Goal: Task Accomplishment & Management: Manage account settings

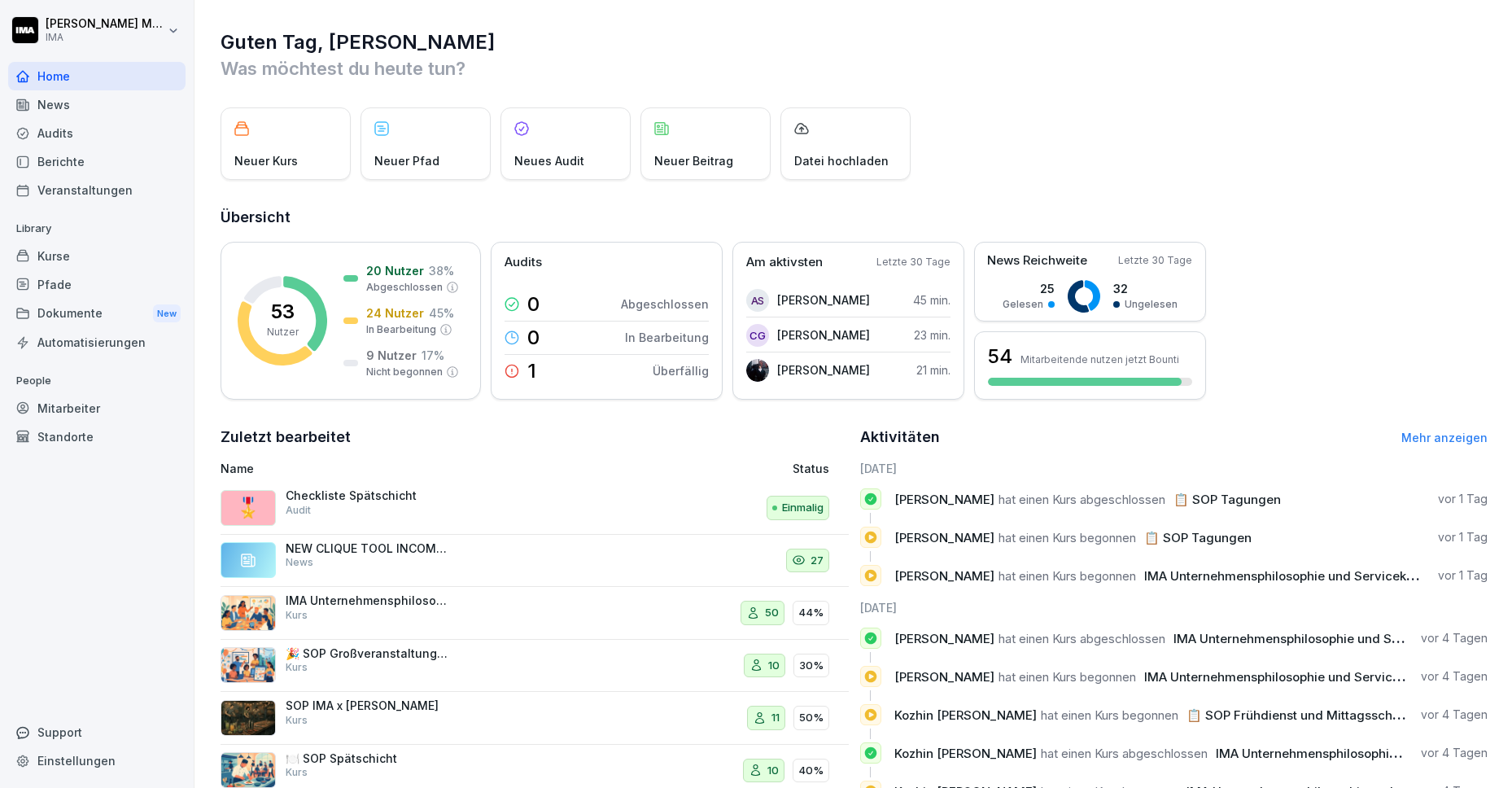
click at [69, 411] on div "Mitarbeiter" at bounding box center [97, 408] width 177 height 29
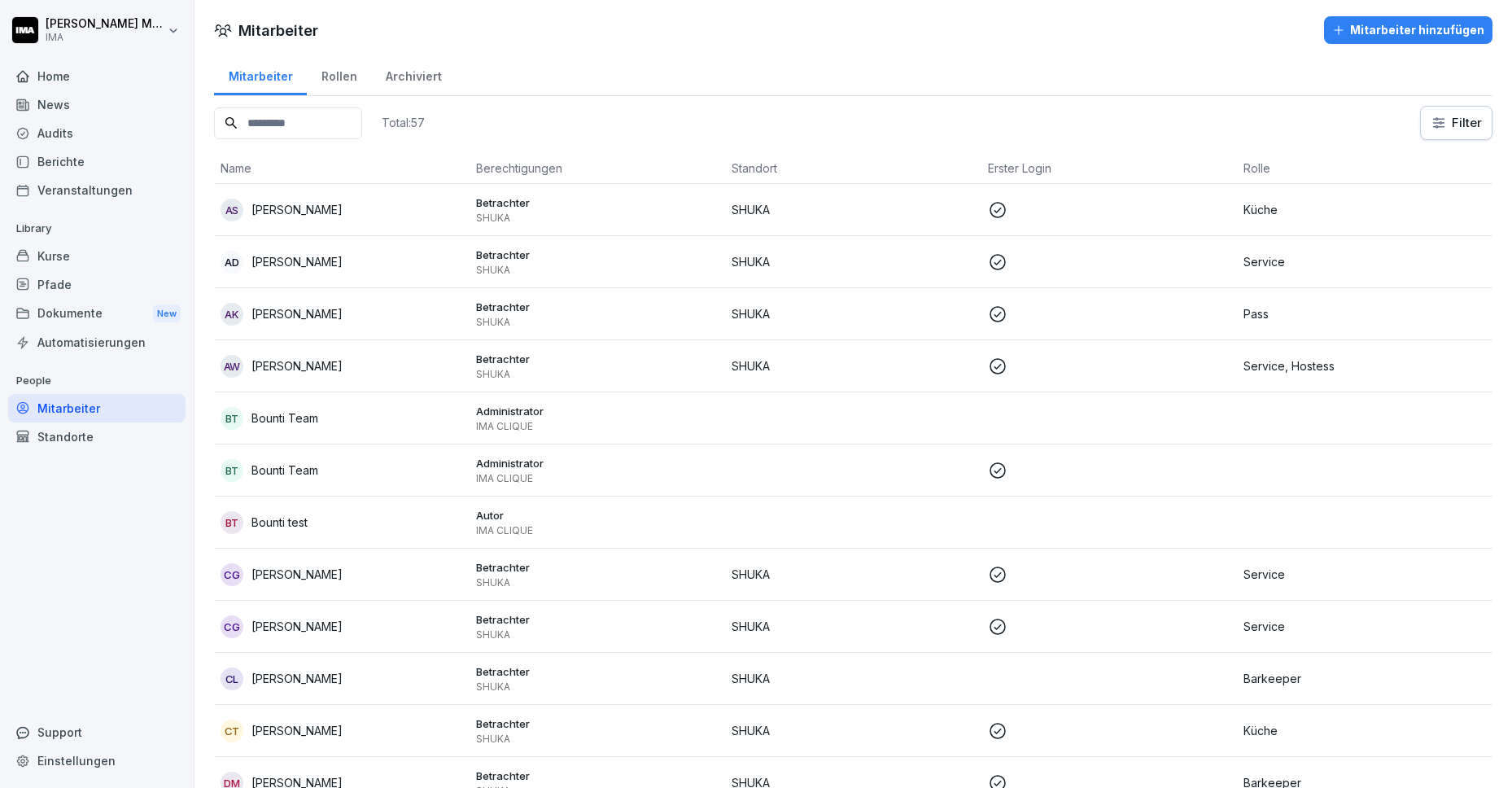
click at [1380, 32] on div "Mitarbeiter hinzufügen" at bounding box center [1408, 30] width 152 height 18
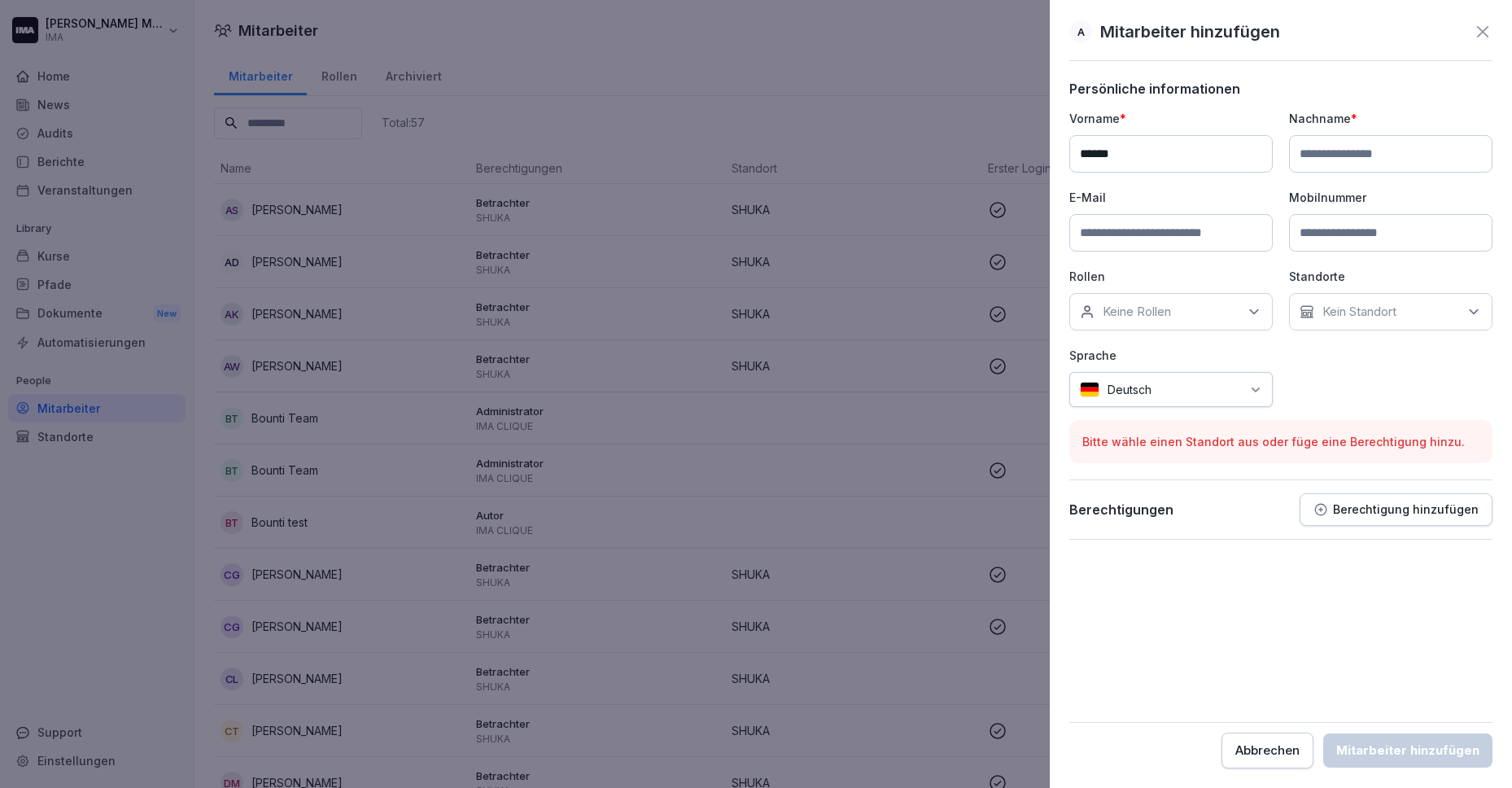
type input "******"
type input "**********"
click at [1141, 316] on p "Keine Rollen" at bounding box center [1137, 311] width 68 height 16
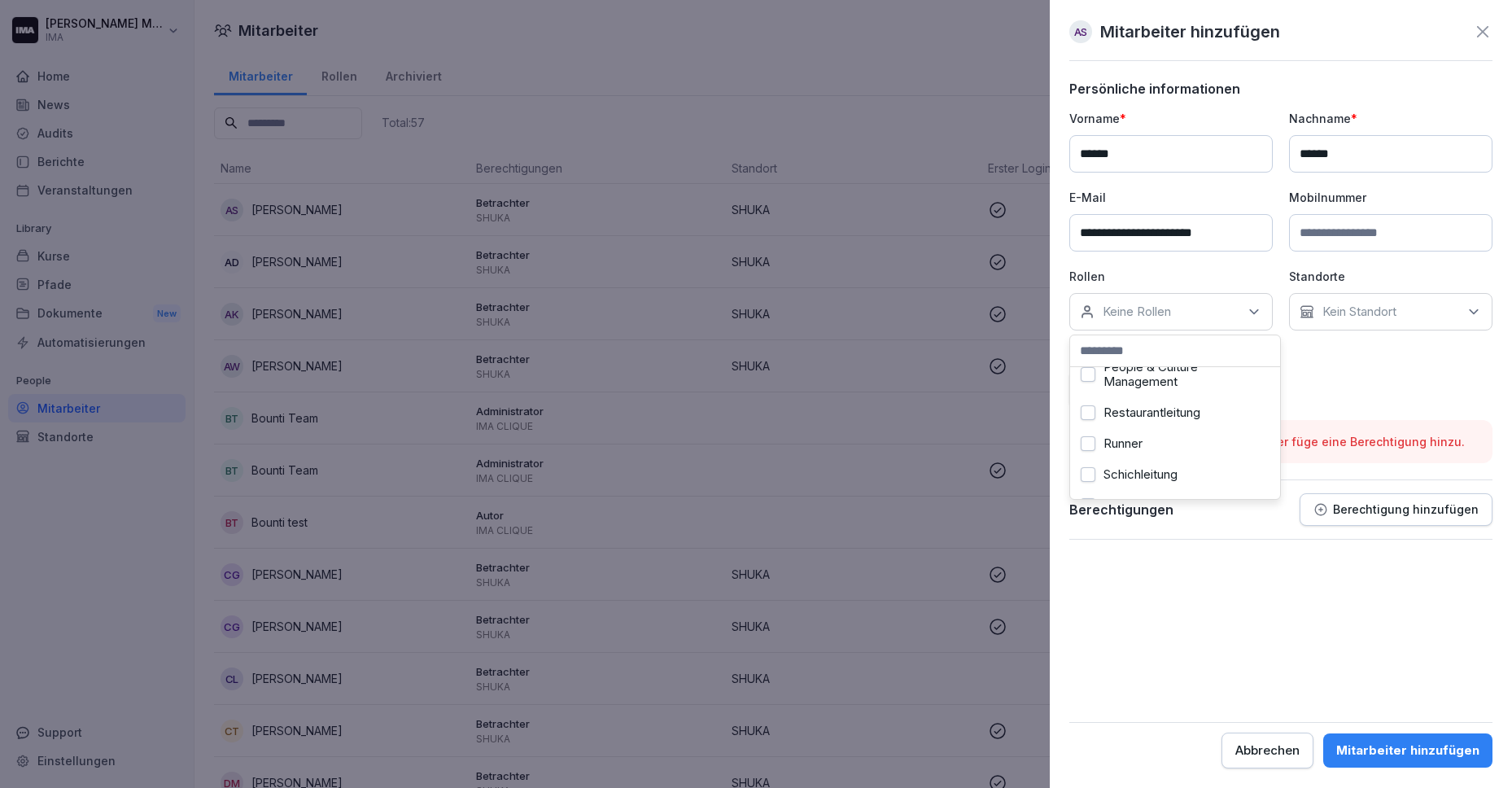
scroll to position [336, 0]
click at [1136, 472] on label "Service" at bounding box center [1125, 479] width 42 height 14
click at [1360, 320] on div "Kein Standort" at bounding box center [1390, 312] width 203 height 38
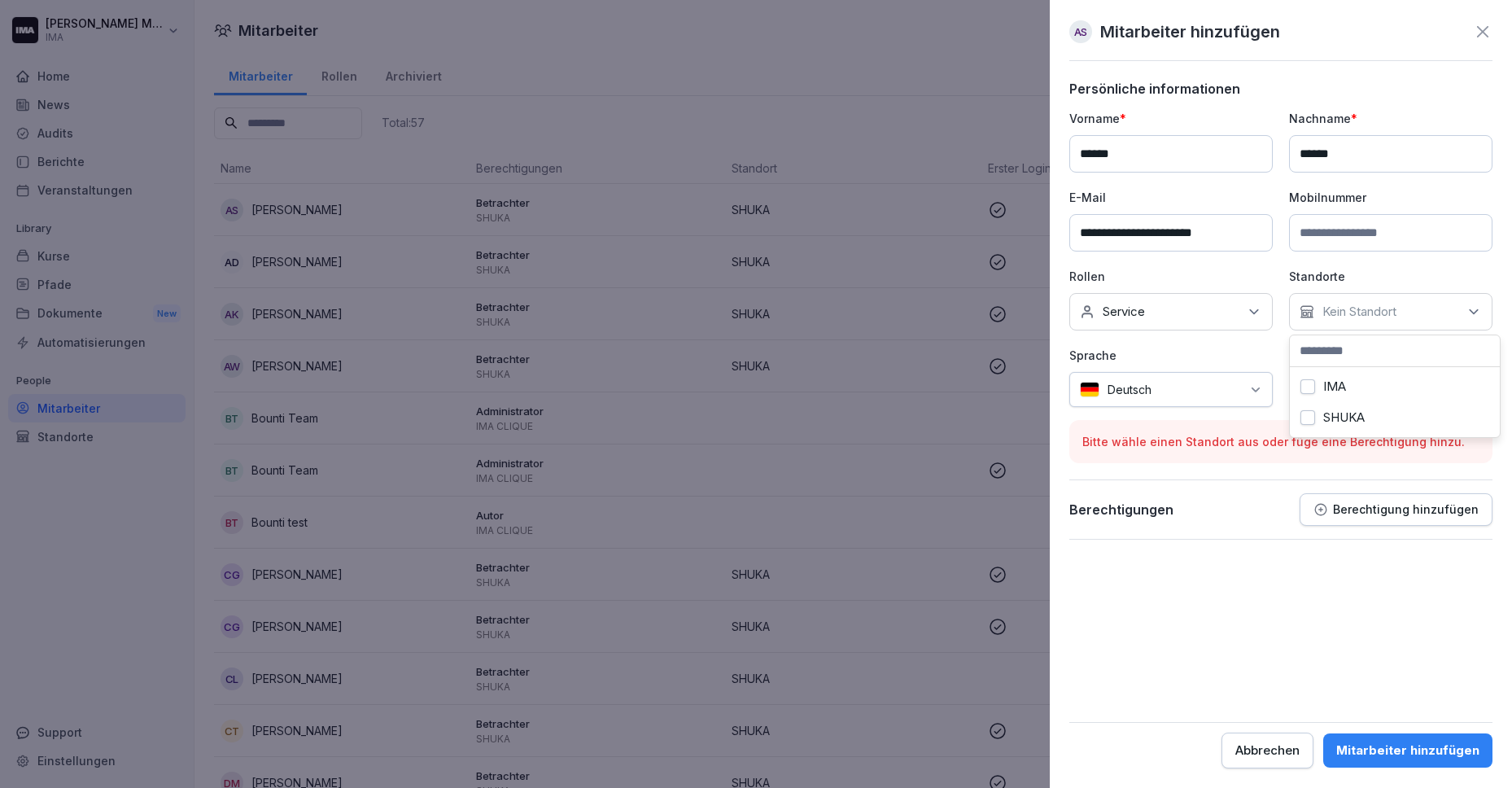
click at [1355, 423] on label "SHUKA" at bounding box center [1344, 418] width 41 height 14
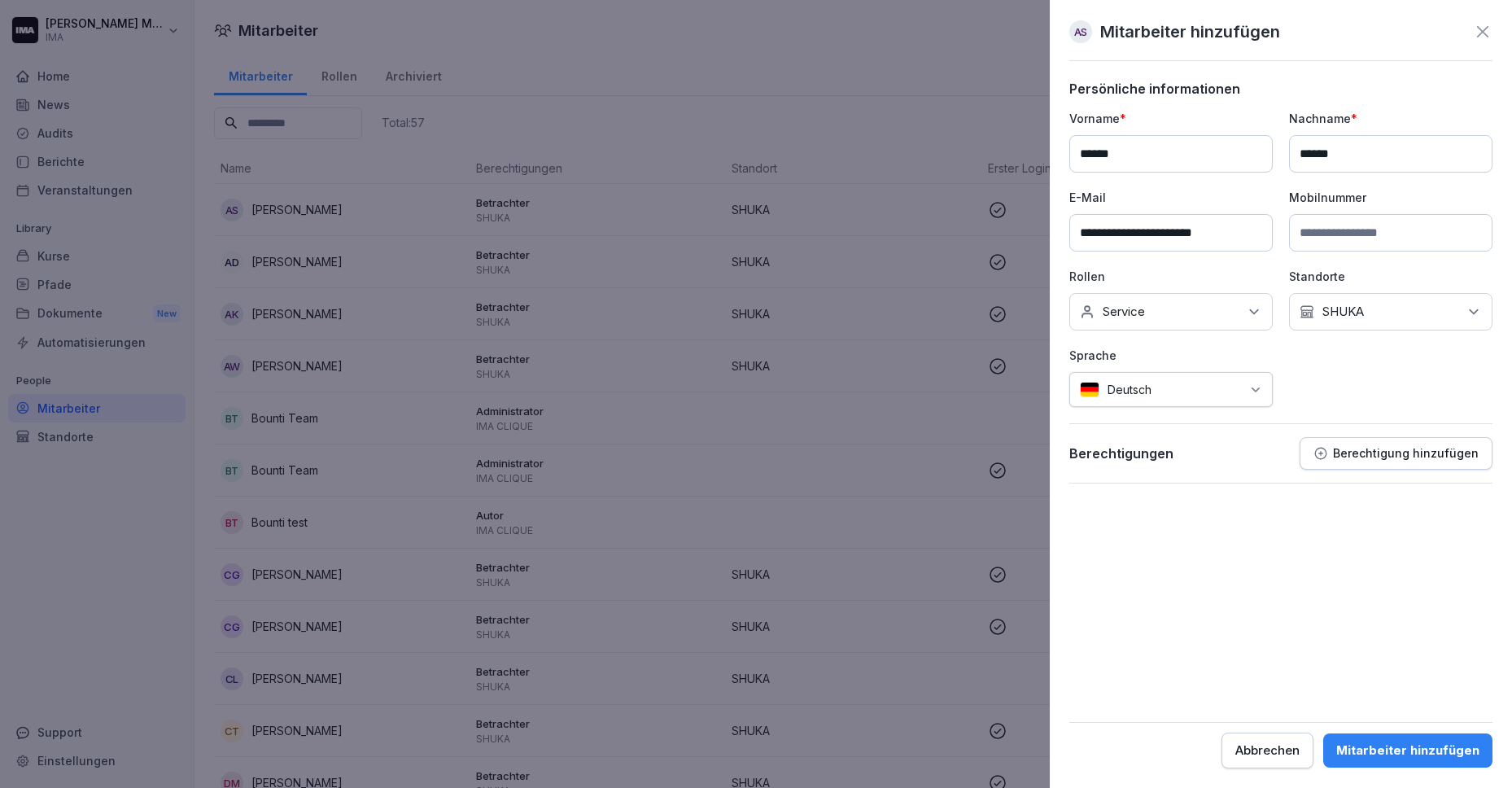
click at [1348, 467] on button "Berechtigung hinzufügen" at bounding box center [1397, 453] width 193 height 32
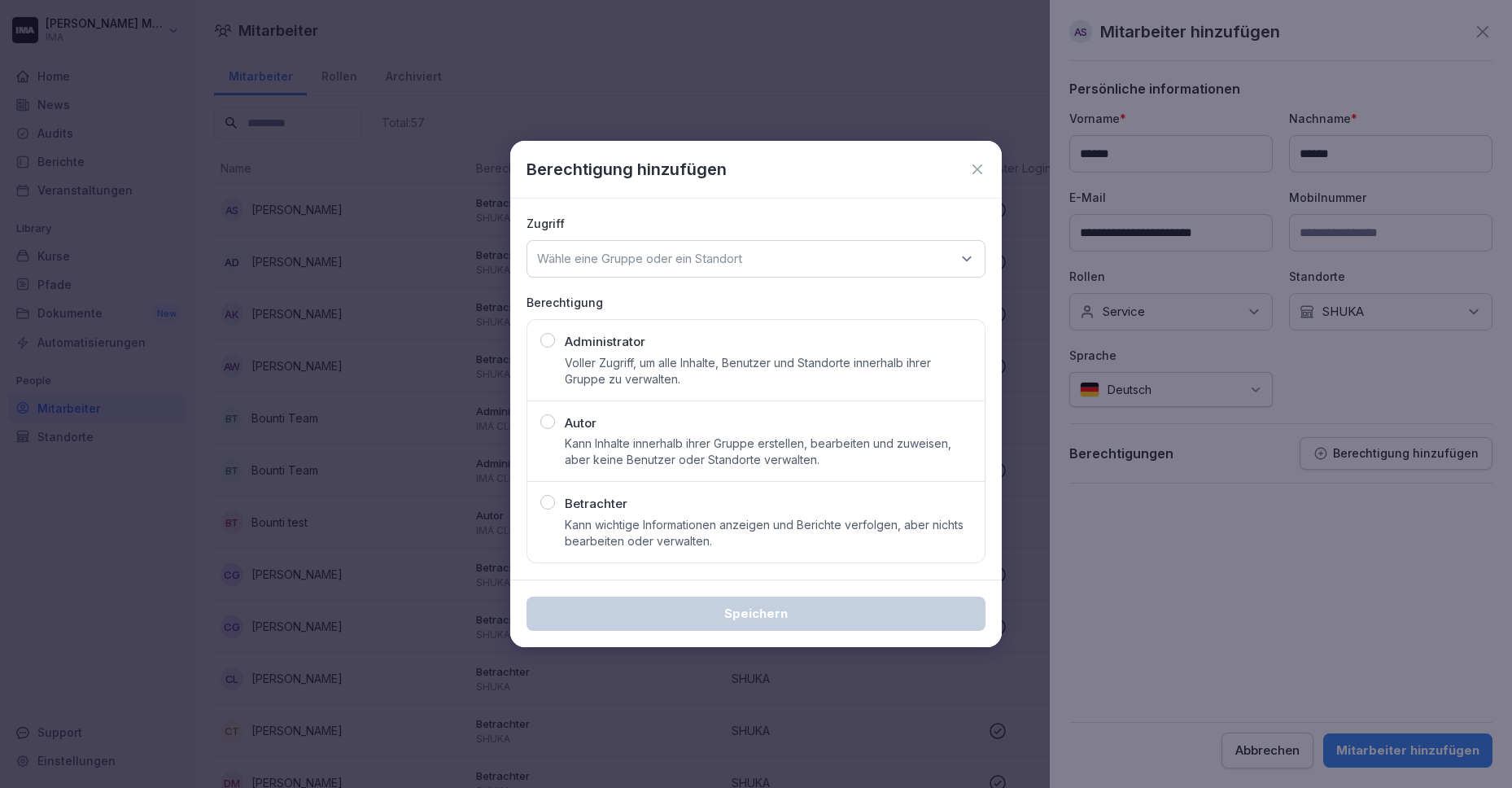
click at [779, 511] on div "Betrachter Kann wichtige Informationen anzeigen und Berichte verfolgen, aber ni…" at bounding box center [768, 521] width 407 height 55
click at [754, 261] on div "Wähle eine Gruppe oder ein Standort" at bounding box center [756, 258] width 459 height 38
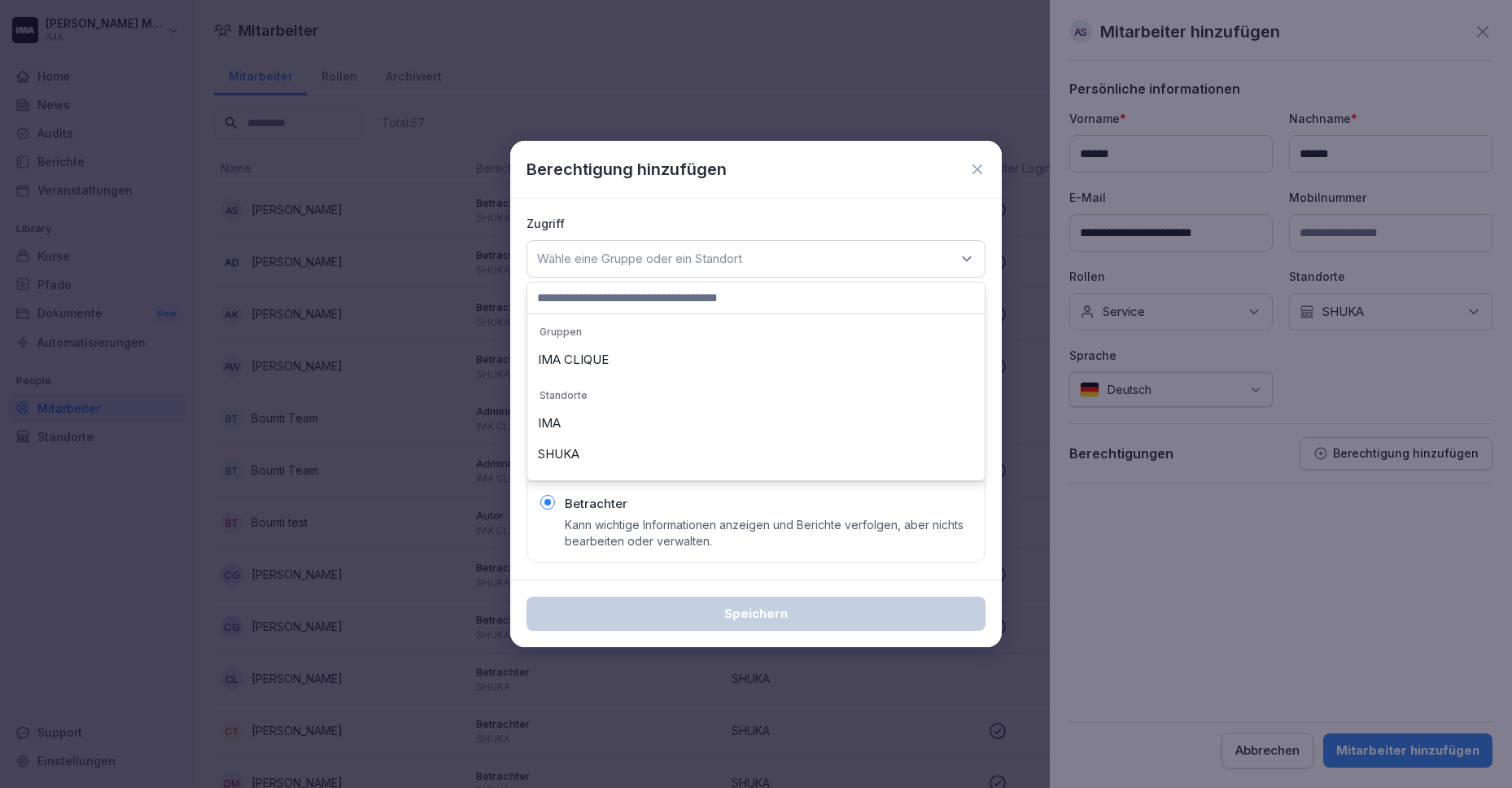
click at [683, 453] on div "SHUKA" at bounding box center [756, 453] width 449 height 31
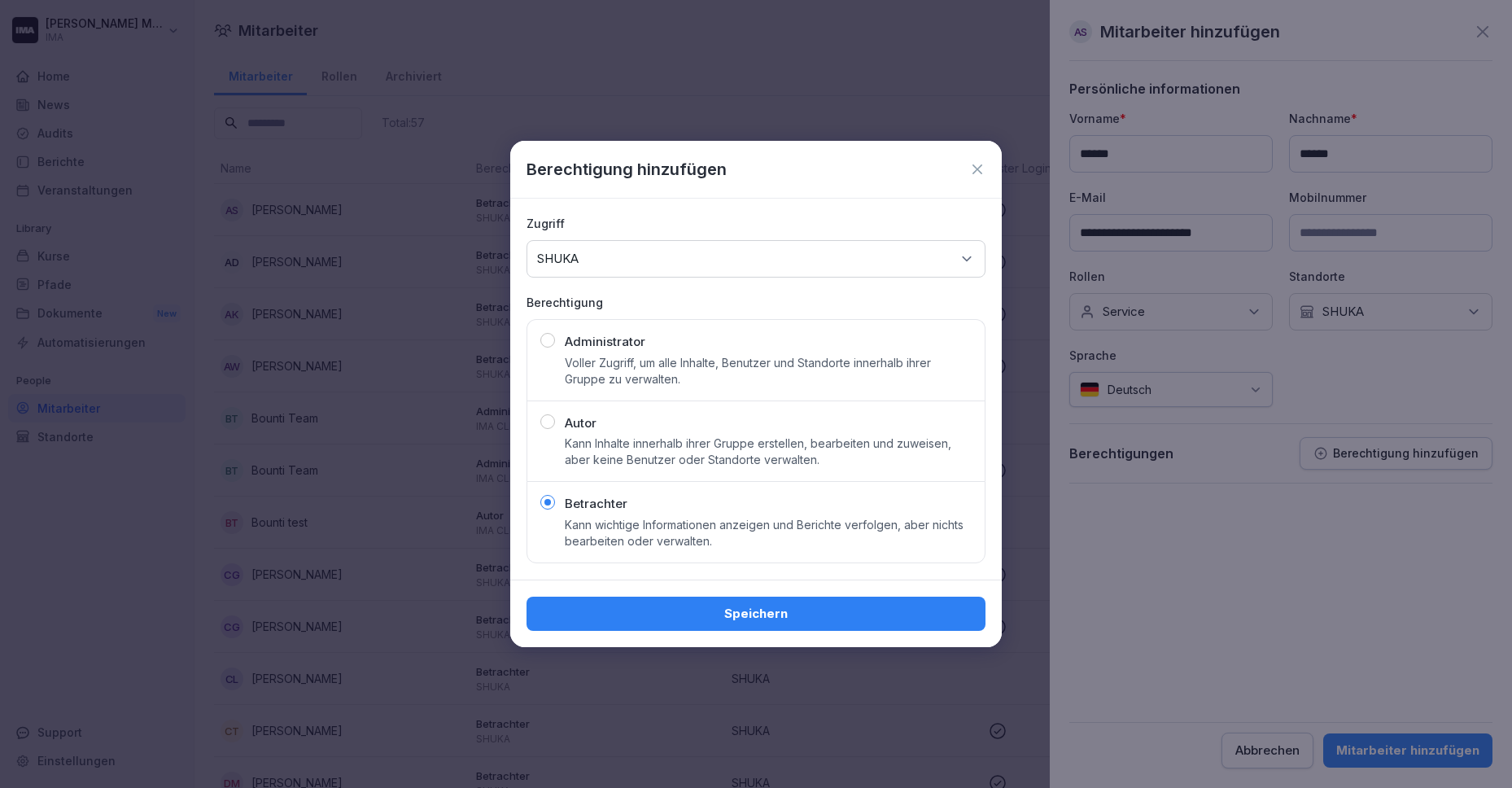
click at [660, 608] on div "Speichern" at bounding box center [756, 614] width 433 height 18
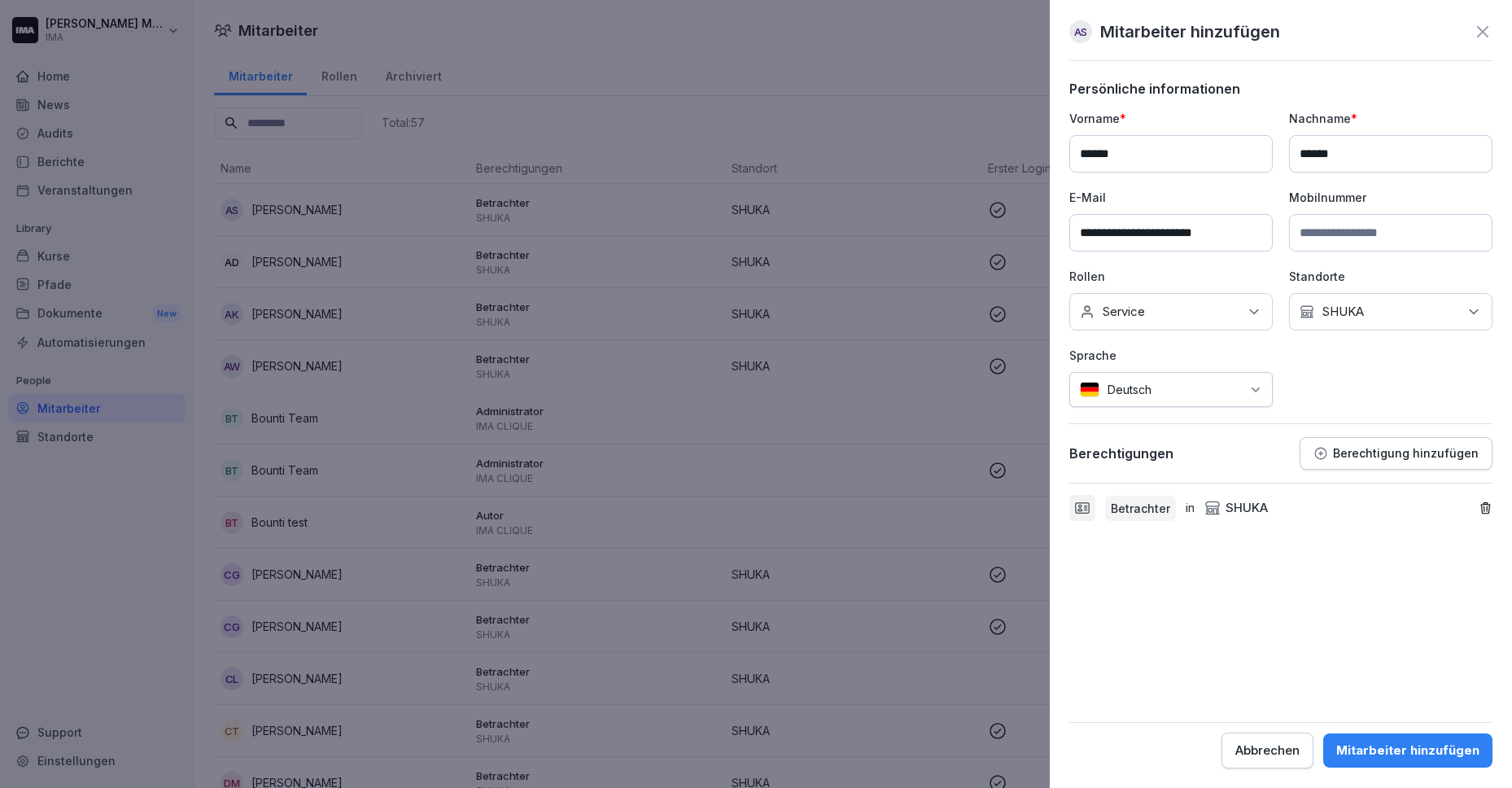
click at [1387, 747] on div "Mitarbeiter hinzufügen" at bounding box center [1408, 750] width 143 height 18
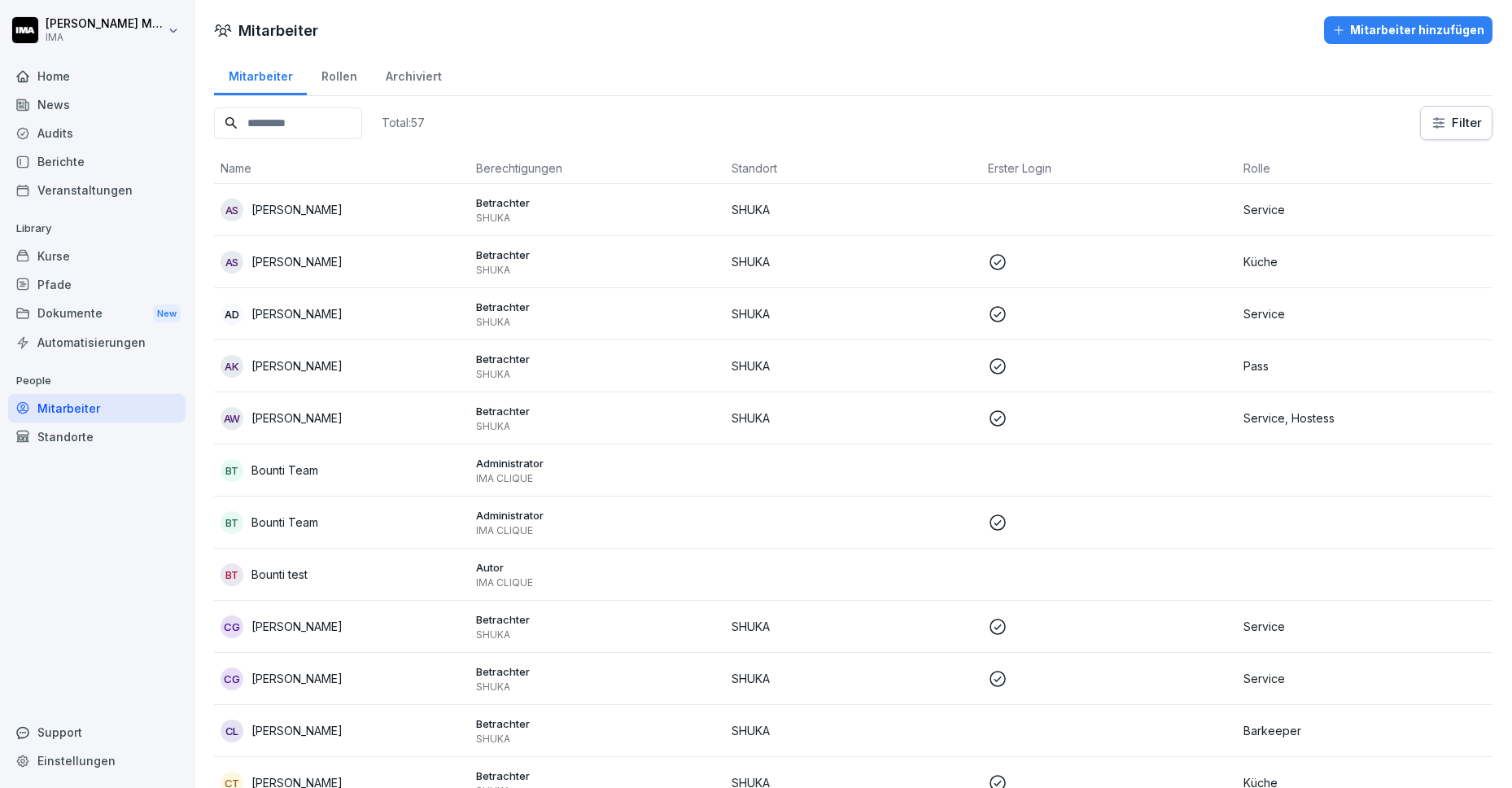
click at [63, 253] on div "Kurse" at bounding box center [97, 256] width 177 height 29
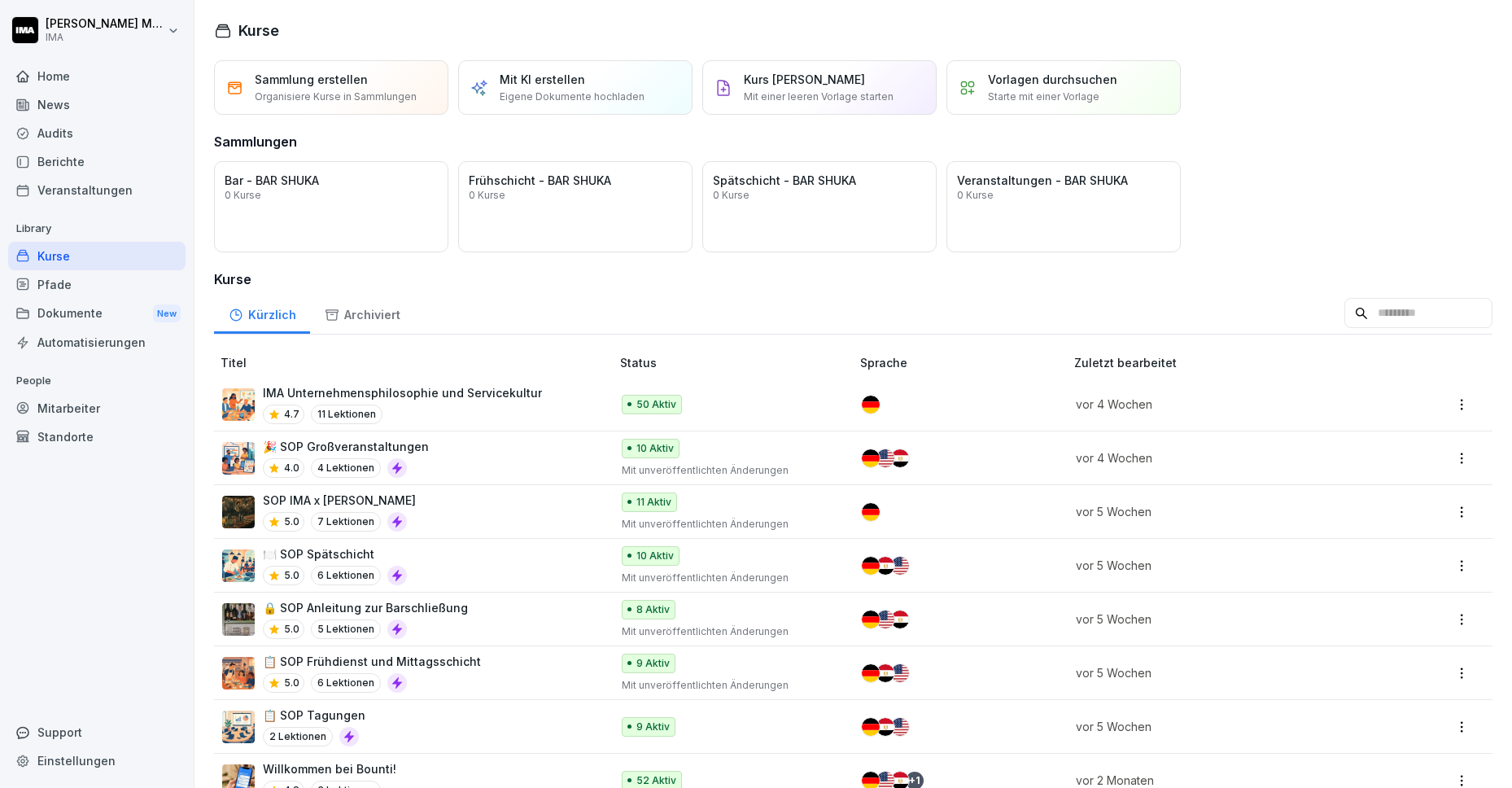
scroll to position [49, 0]
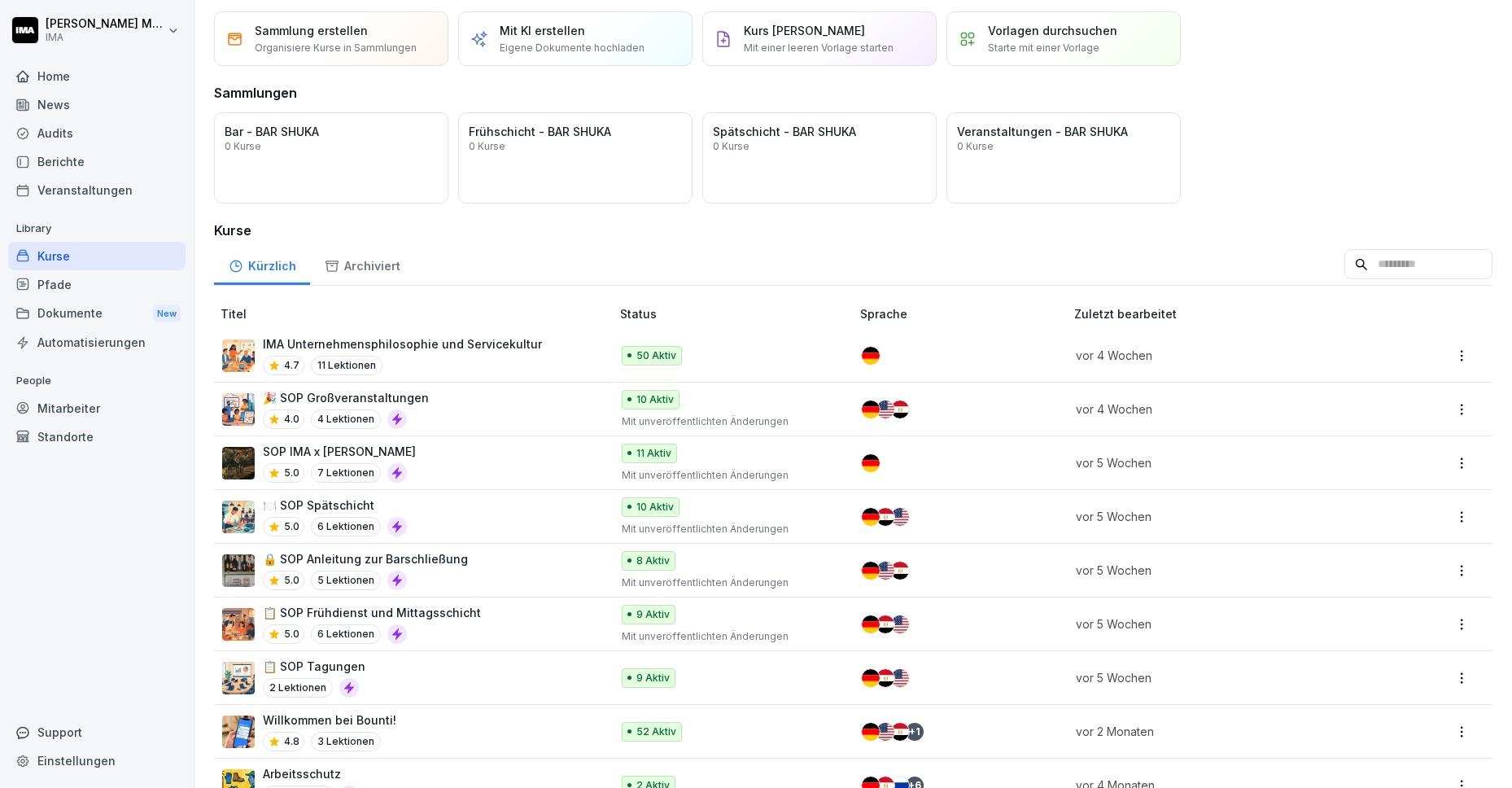
click at [455, 357] on div "4.7 11 Lektionen" at bounding box center [403, 366] width 279 height 20
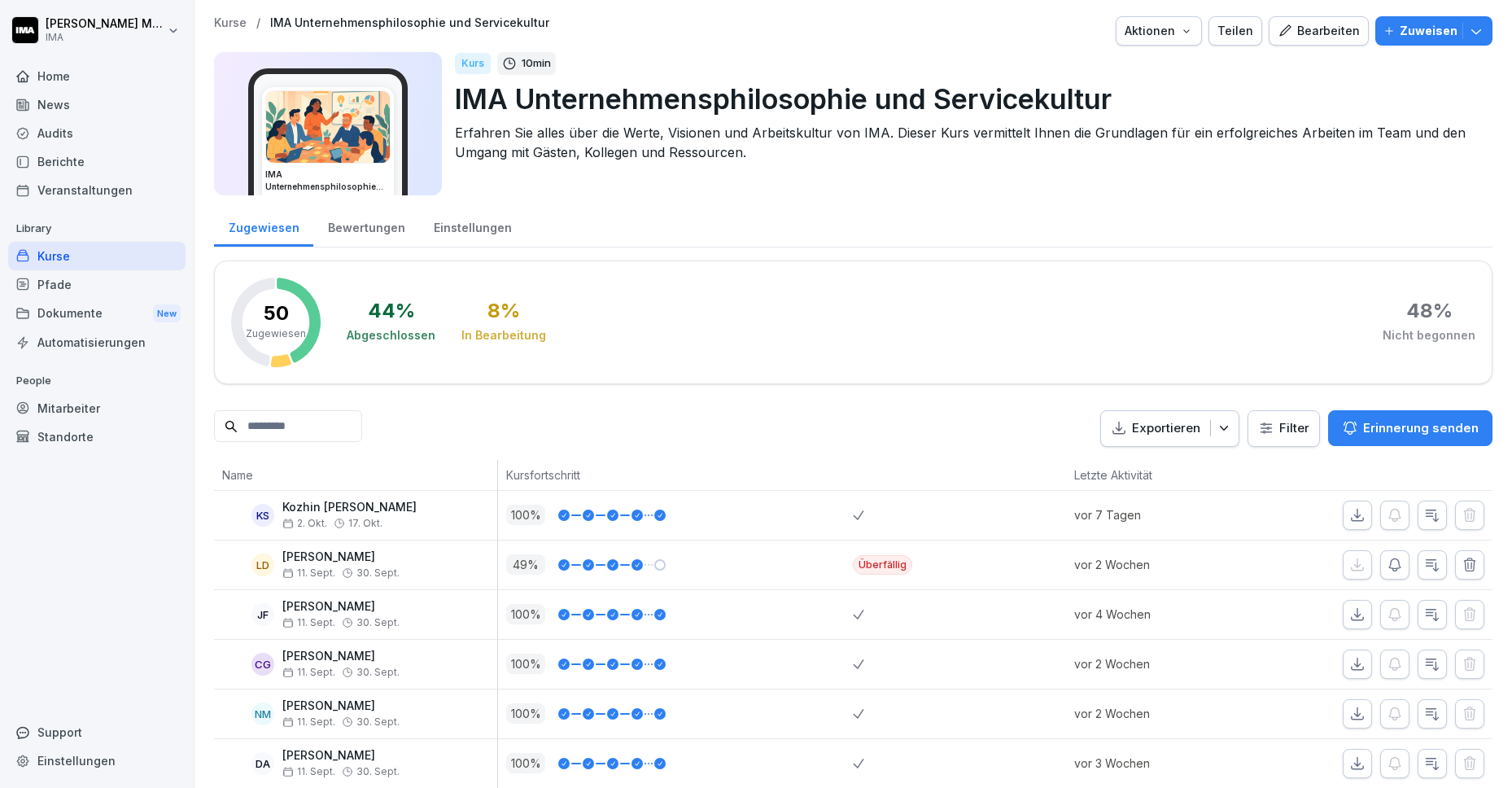
click at [1390, 18] on button "Zuweisen" at bounding box center [1433, 30] width 117 height 30
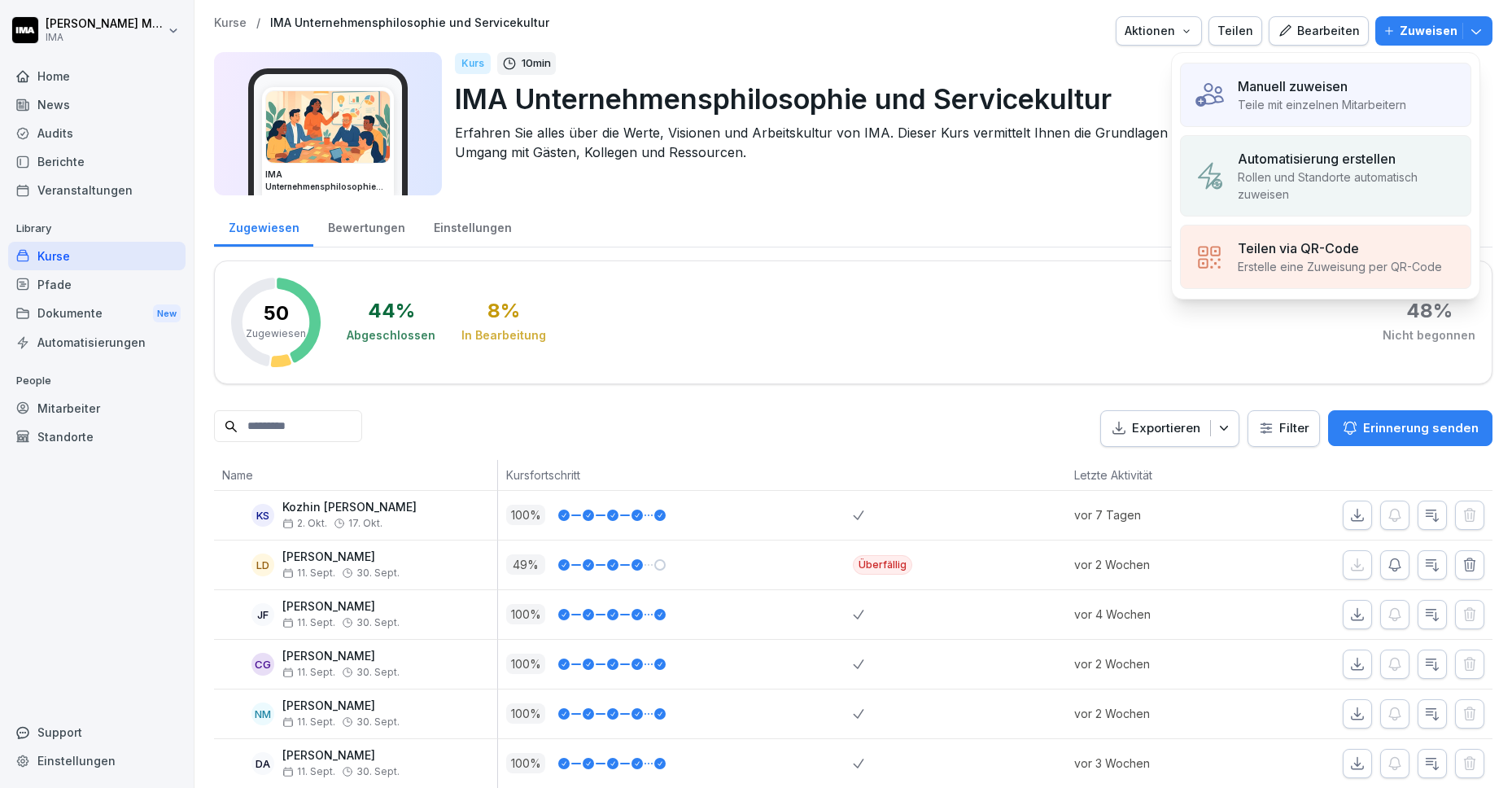
click at [1283, 80] on p "Manuell zuweisen" at bounding box center [1293, 87] width 110 height 20
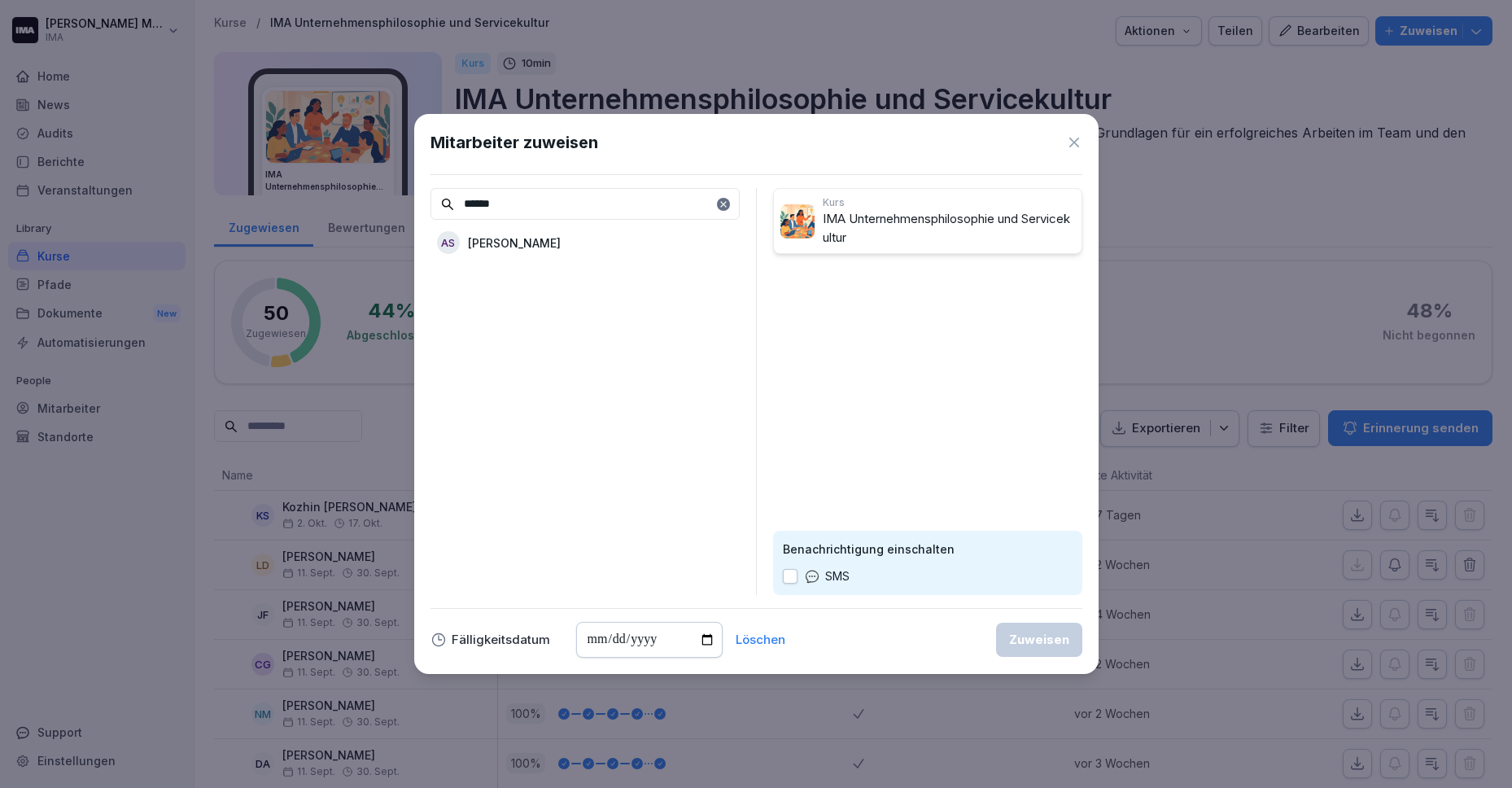
type input "******"
click at [497, 234] on p "Adelin Schork" at bounding box center [514, 242] width 93 height 17
click at [702, 638] on input "date" at bounding box center [650, 640] width 147 height 36
type input "**********"
click at [1024, 633] on div "Zuweisen" at bounding box center [1039, 640] width 60 height 18
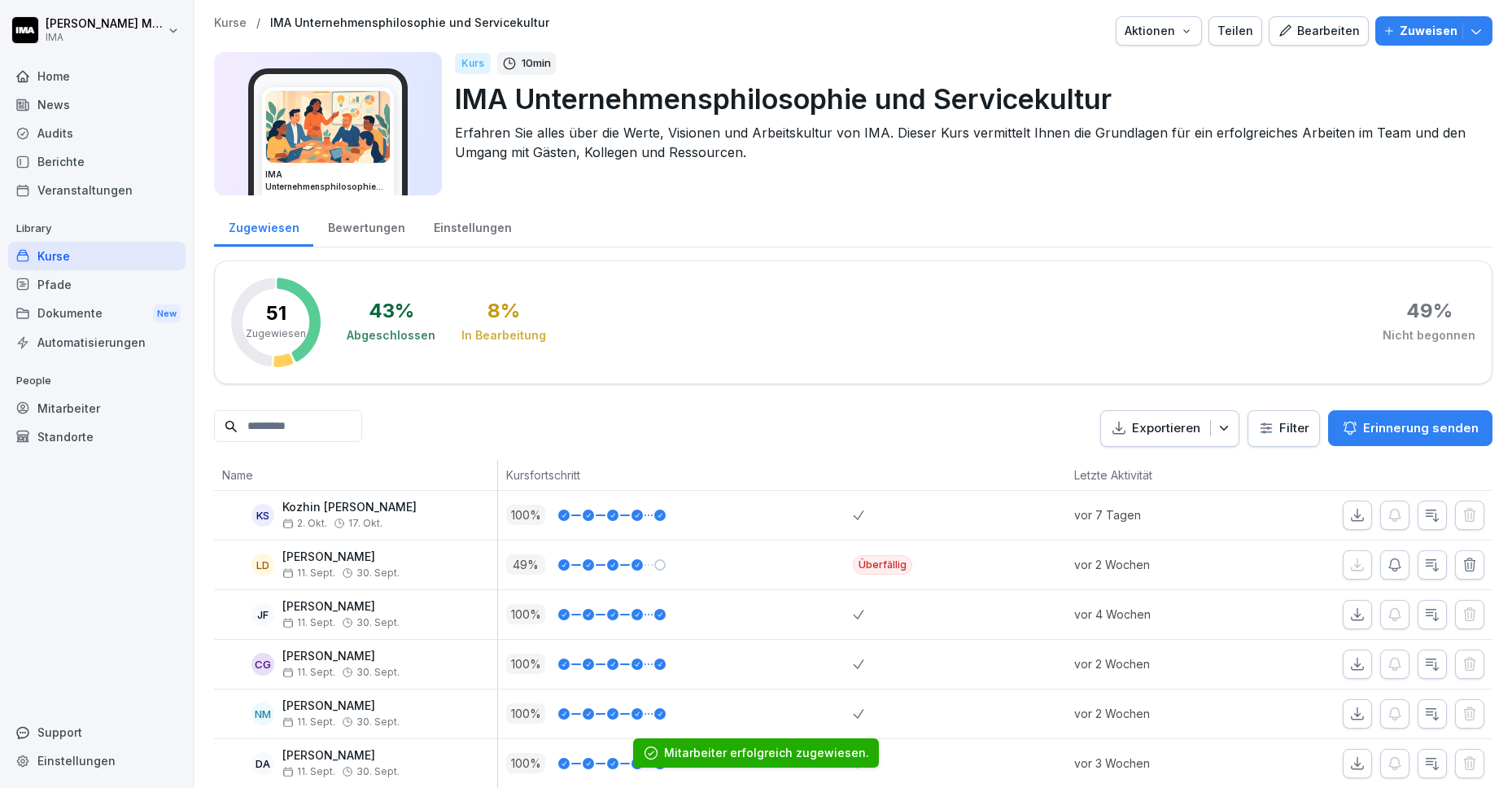
click at [237, 22] on p "Kurse" at bounding box center [230, 22] width 32 height 13
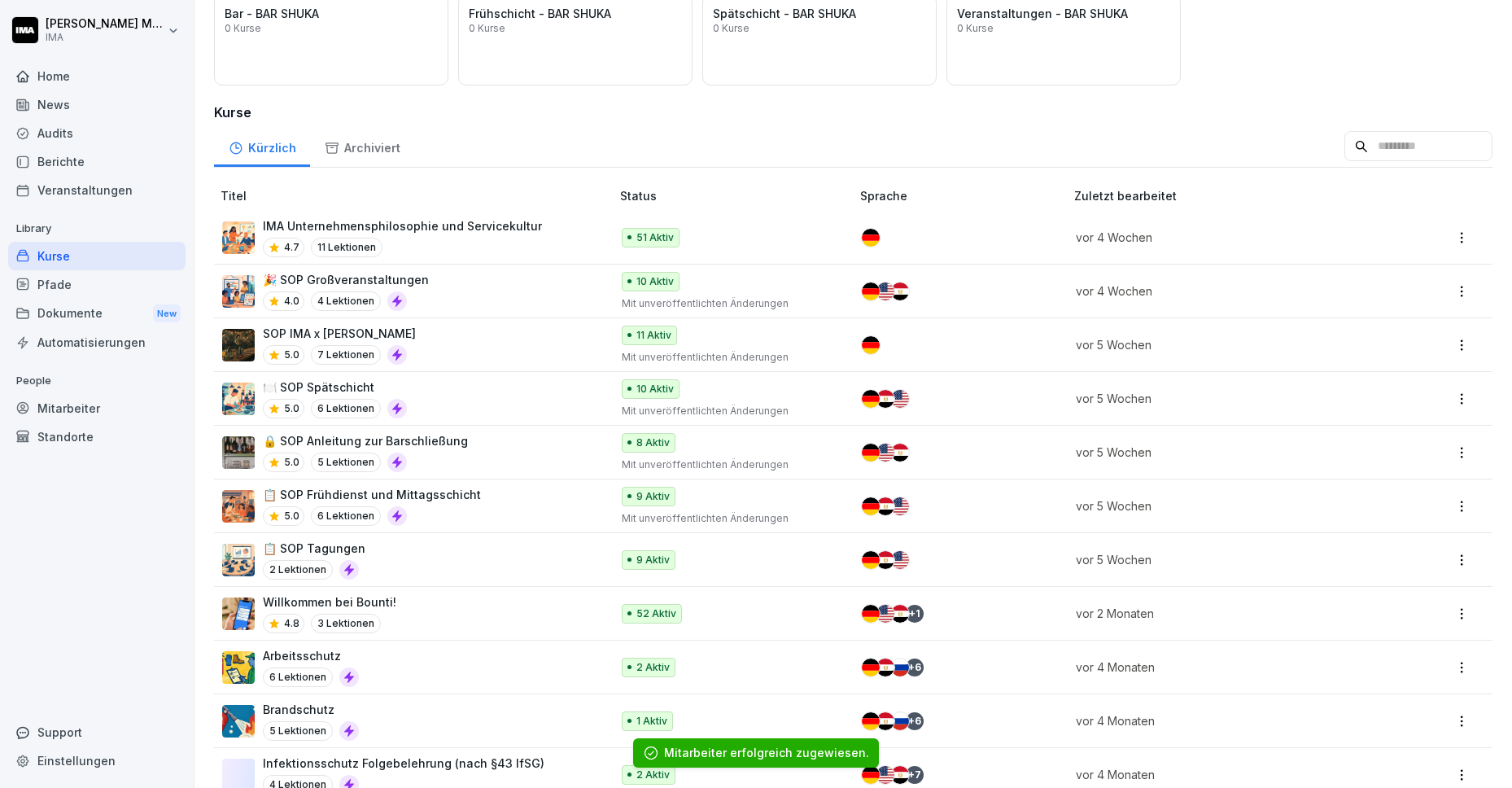
scroll to position [205, 0]
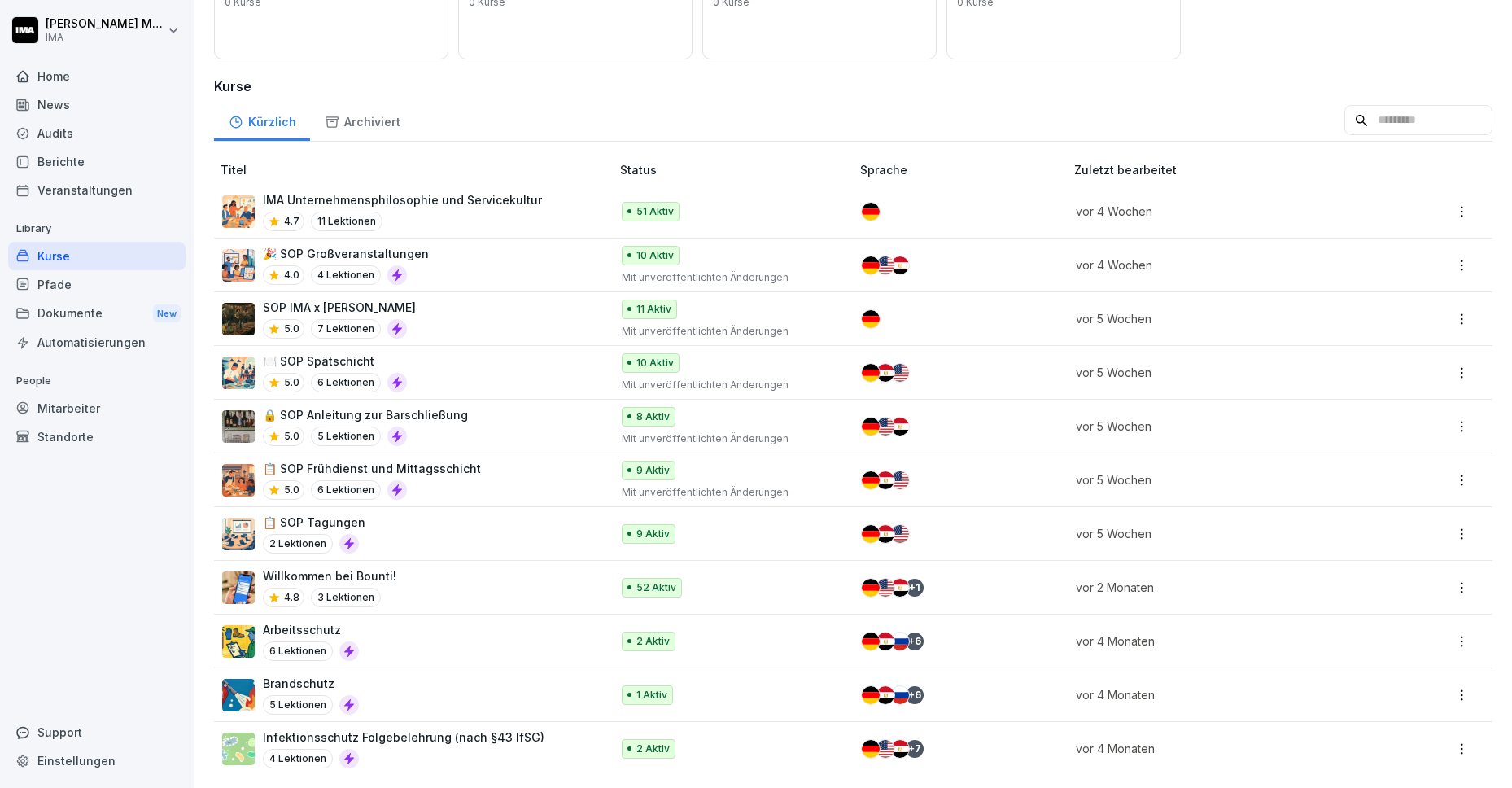
click at [437, 460] on p "📋 SOP Frühdienst und Mittagsschicht" at bounding box center [372, 468] width 218 height 17
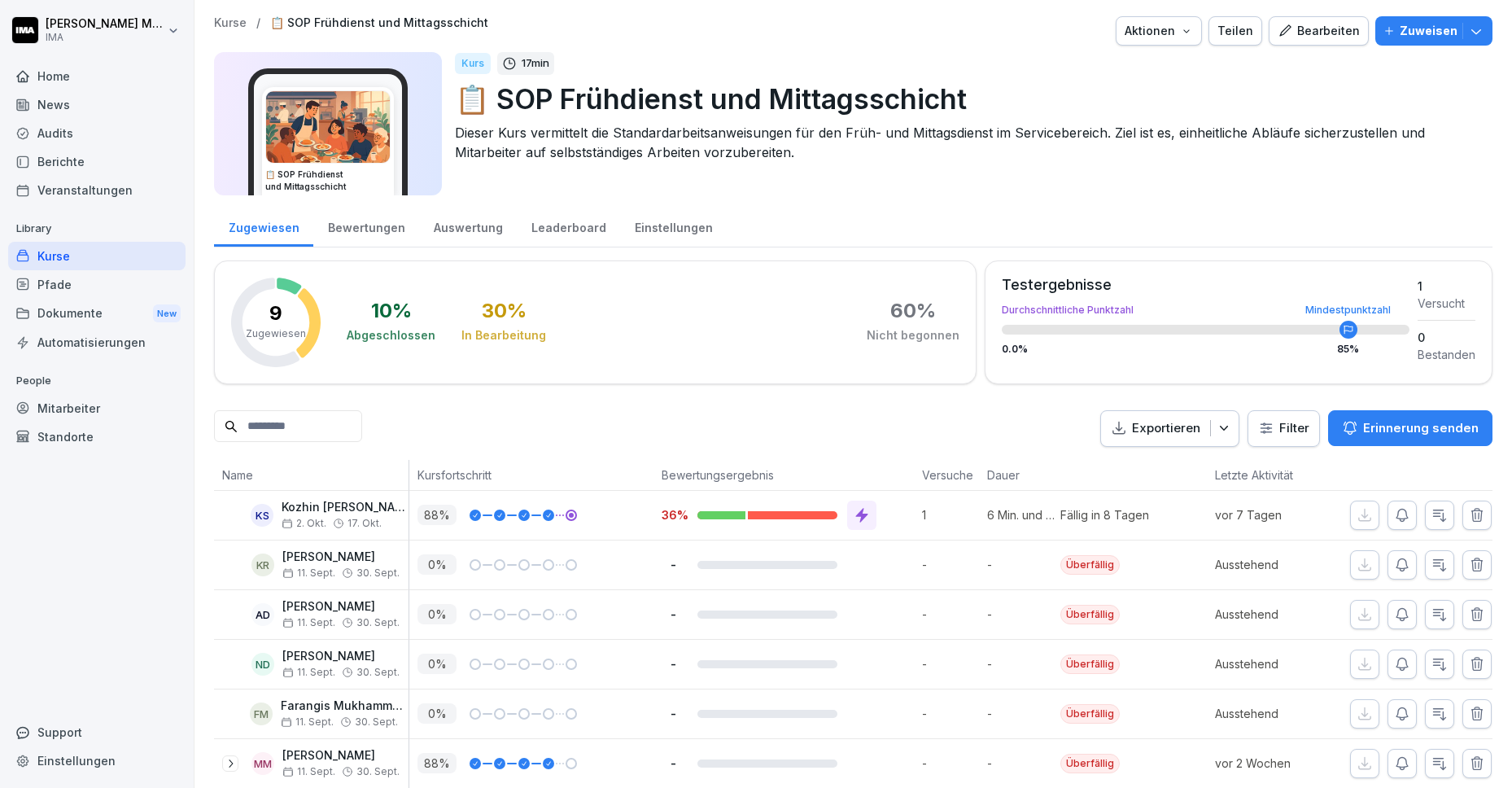
click at [1421, 34] on p "Zuweisen" at bounding box center [1429, 31] width 58 height 18
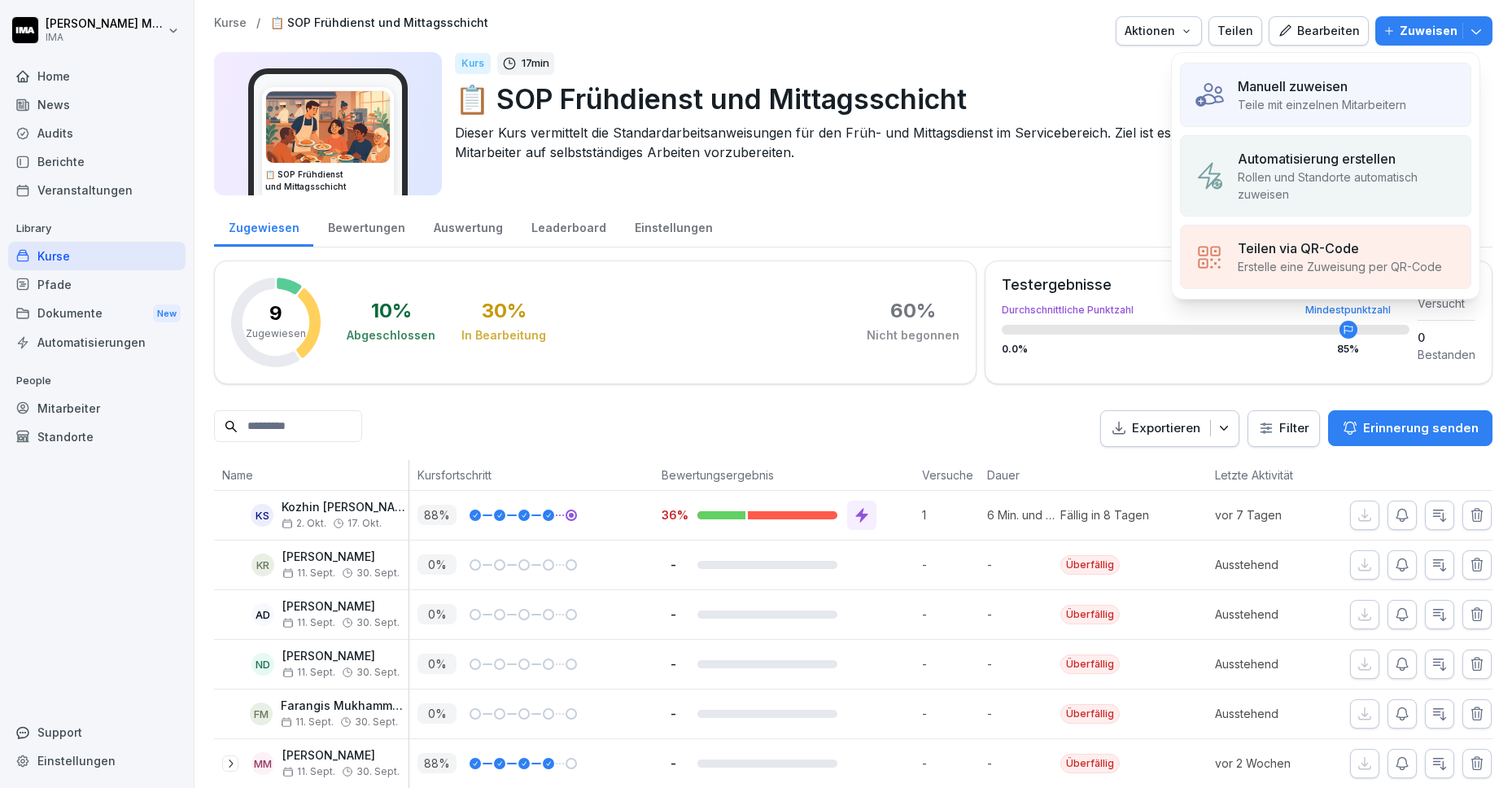
click at [1355, 91] on div "Manuell zuweisen" at bounding box center [1322, 87] width 168 height 20
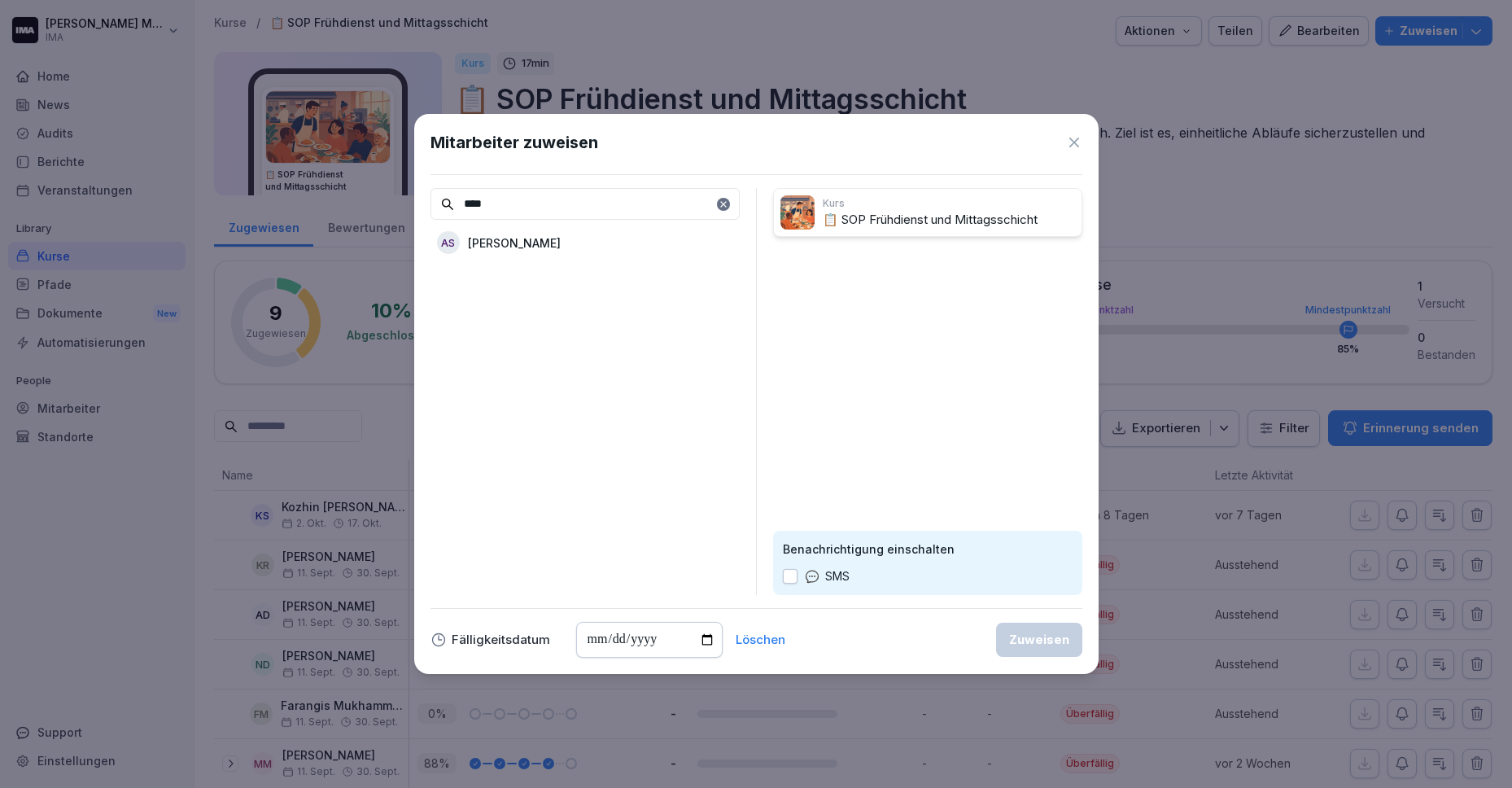
type input "****"
click at [506, 239] on p "[PERSON_NAME]" at bounding box center [514, 242] width 93 height 17
click at [699, 640] on input "date" at bounding box center [650, 640] width 147 height 36
type input "**********"
click at [1020, 638] on div "Zuweisen" at bounding box center [1039, 640] width 60 height 18
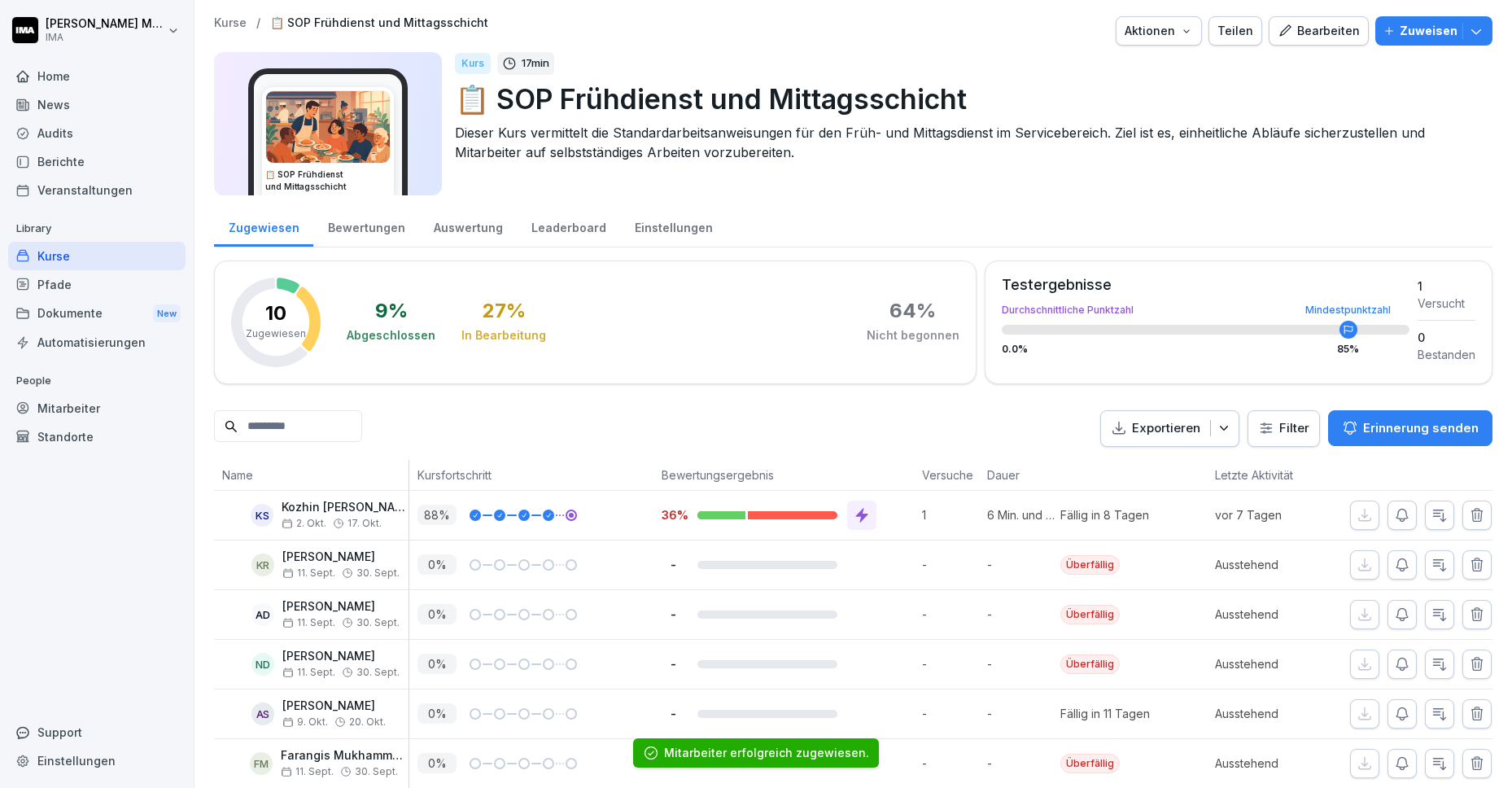
click at [239, 30] on p "Kurse" at bounding box center [230, 22] width 32 height 13
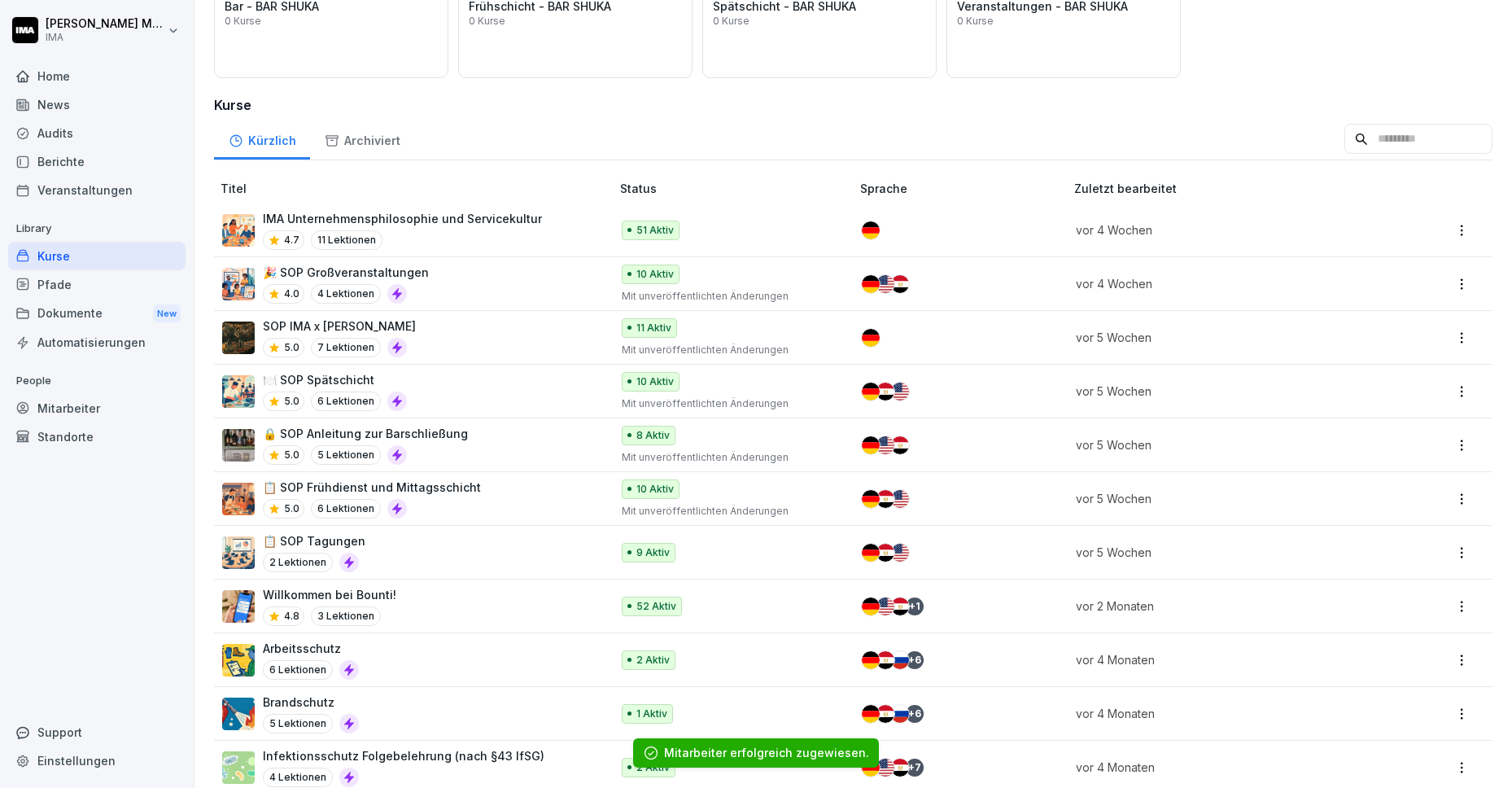
scroll to position [177, 0]
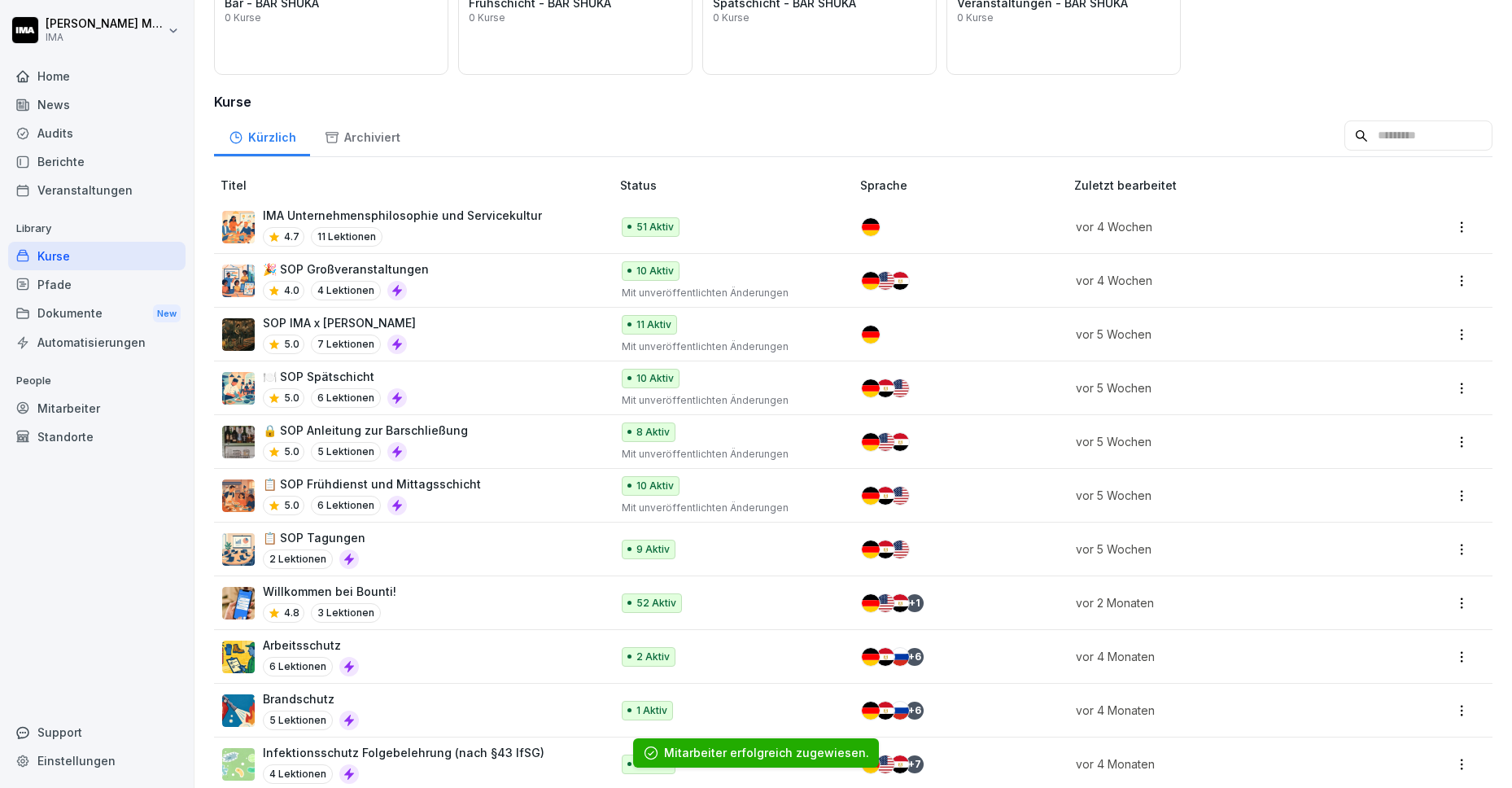
click at [484, 553] on div "📋 SOP Tagungen 2 Lektionen" at bounding box center [408, 548] width 372 height 40
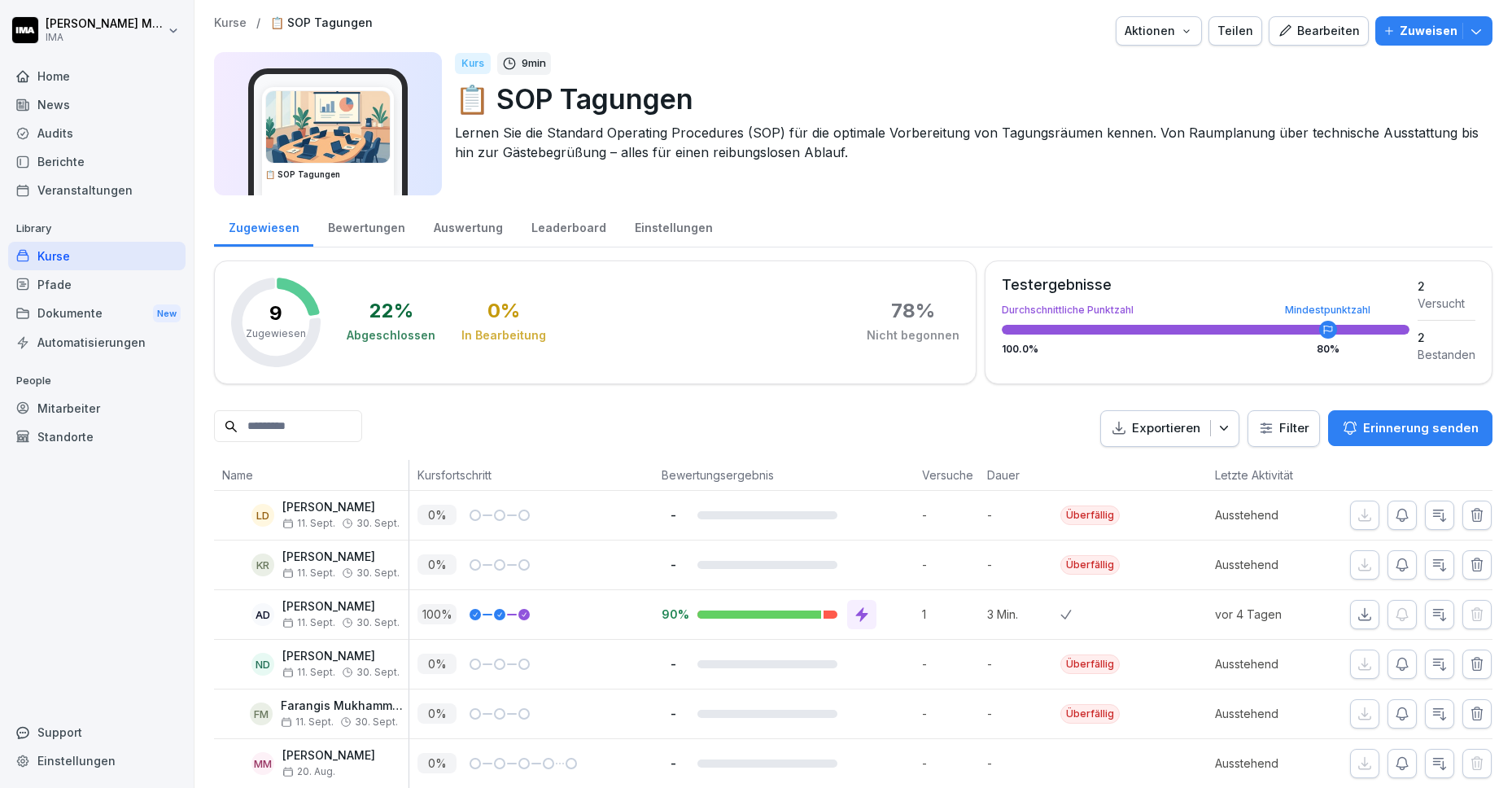
click at [1403, 29] on p "Zuweisen" at bounding box center [1429, 31] width 58 height 18
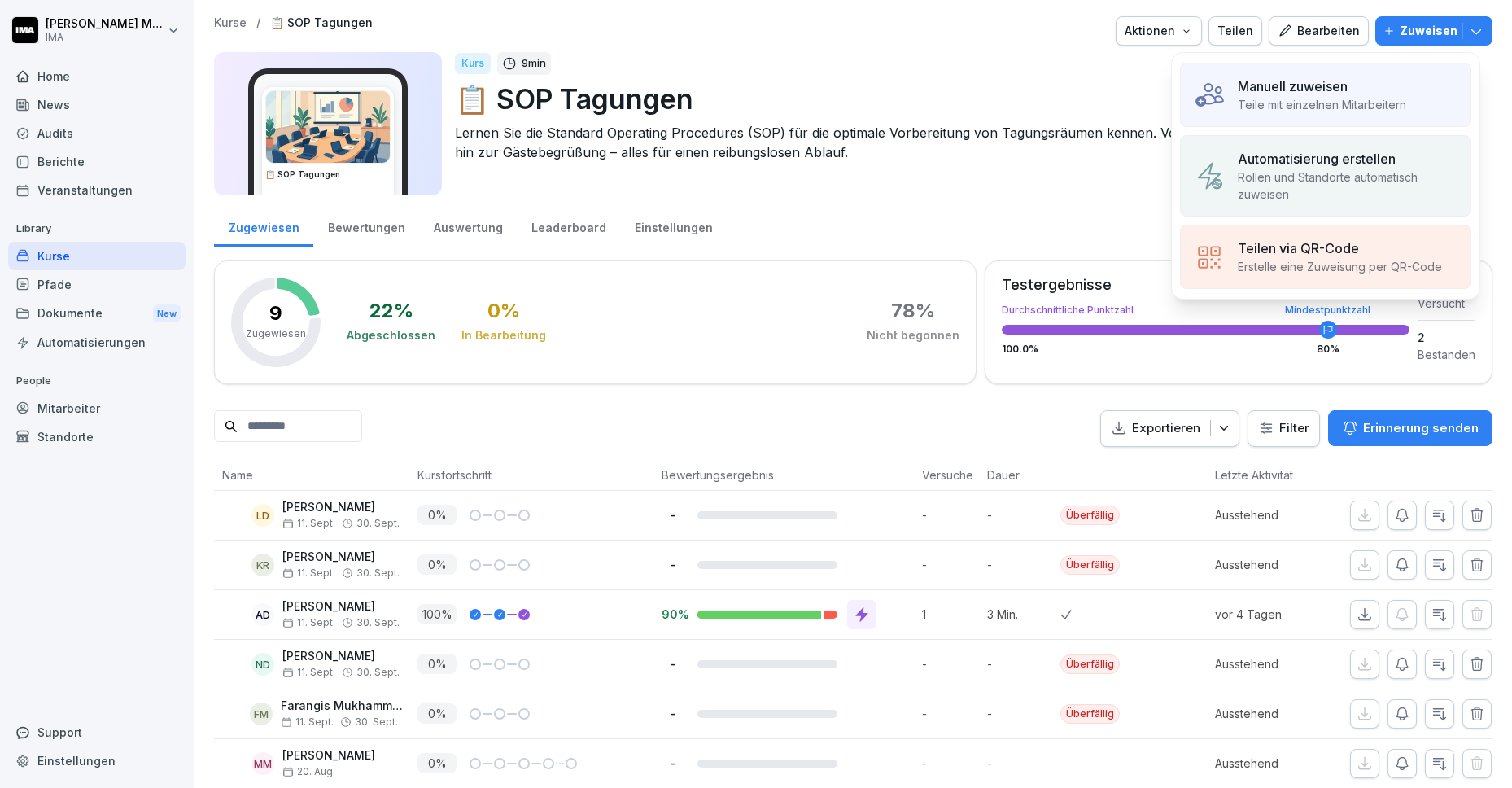
click at [1303, 114] on div "Manuell zuweisen Teile mit einzelnen Mitarbeitern" at bounding box center [1326, 95] width 292 height 64
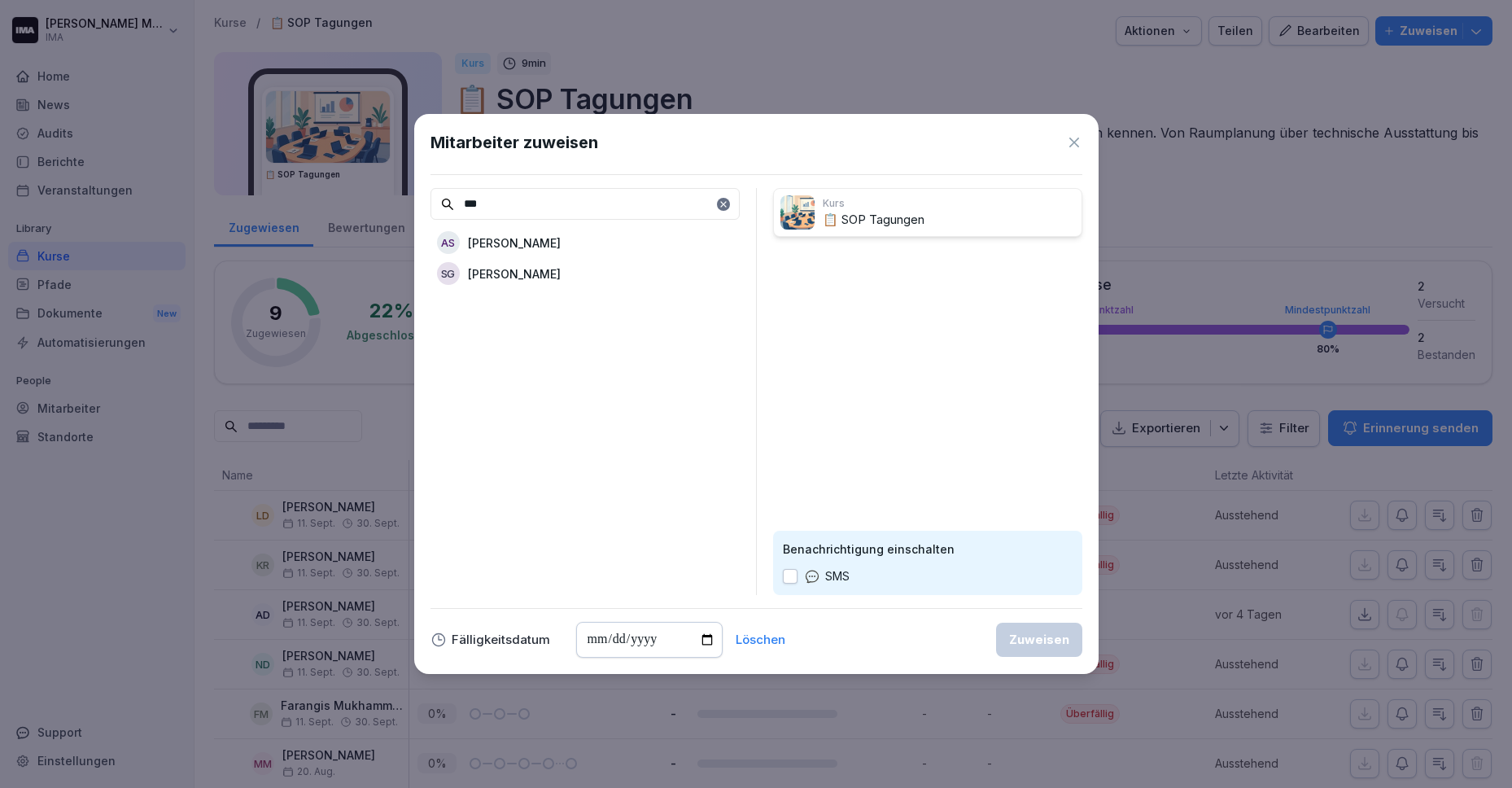
type input "***"
click at [515, 241] on p "[PERSON_NAME]" at bounding box center [514, 242] width 93 height 17
click at [706, 637] on input "date" at bounding box center [650, 640] width 147 height 36
type input "**********"
click at [1038, 638] on div "Zuweisen" at bounding box center [1039, 640] width 60 height 18
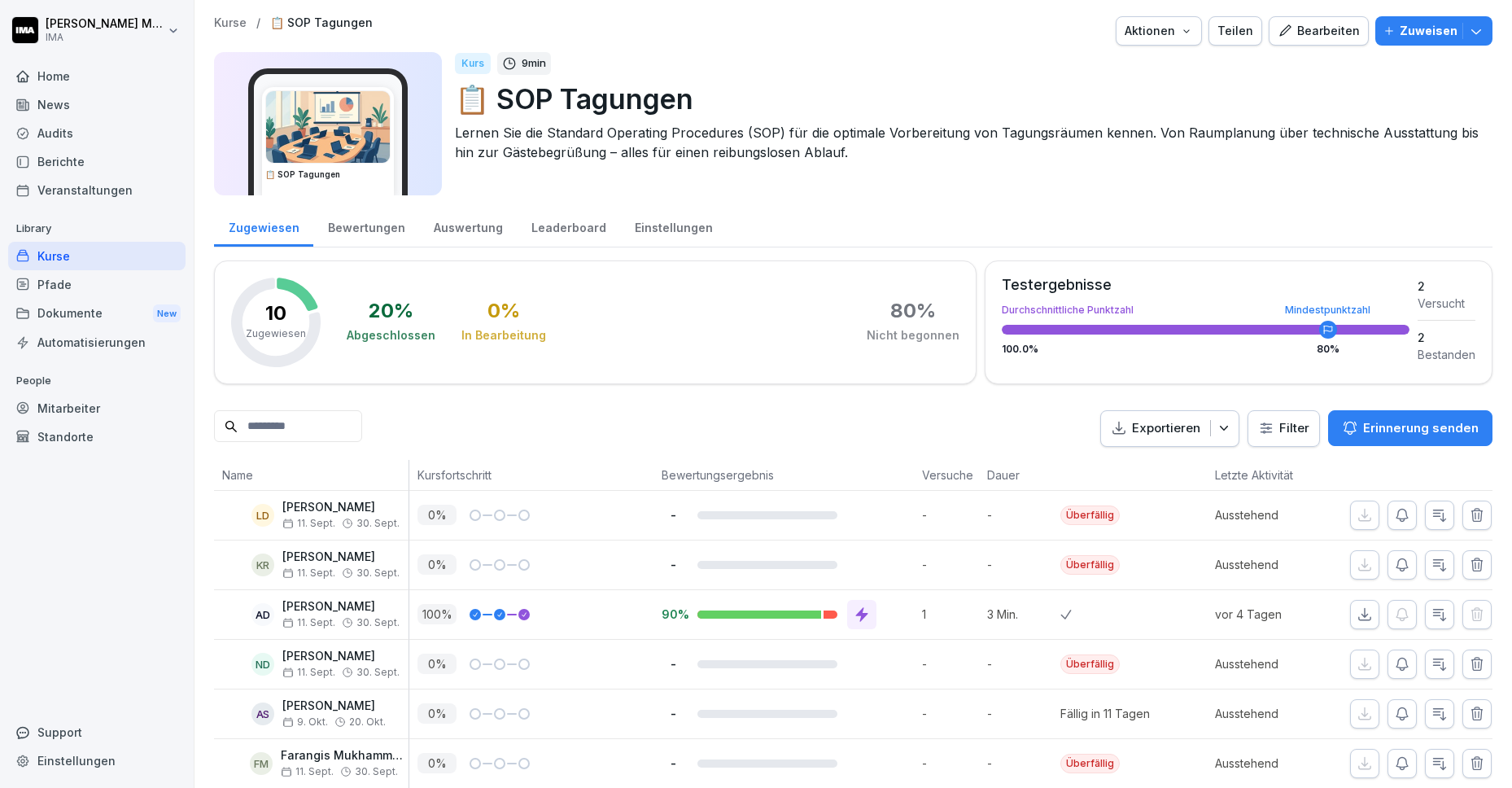
click at [53, 77] on div "Home" at bounding box center [97, 76] width 177 height 29
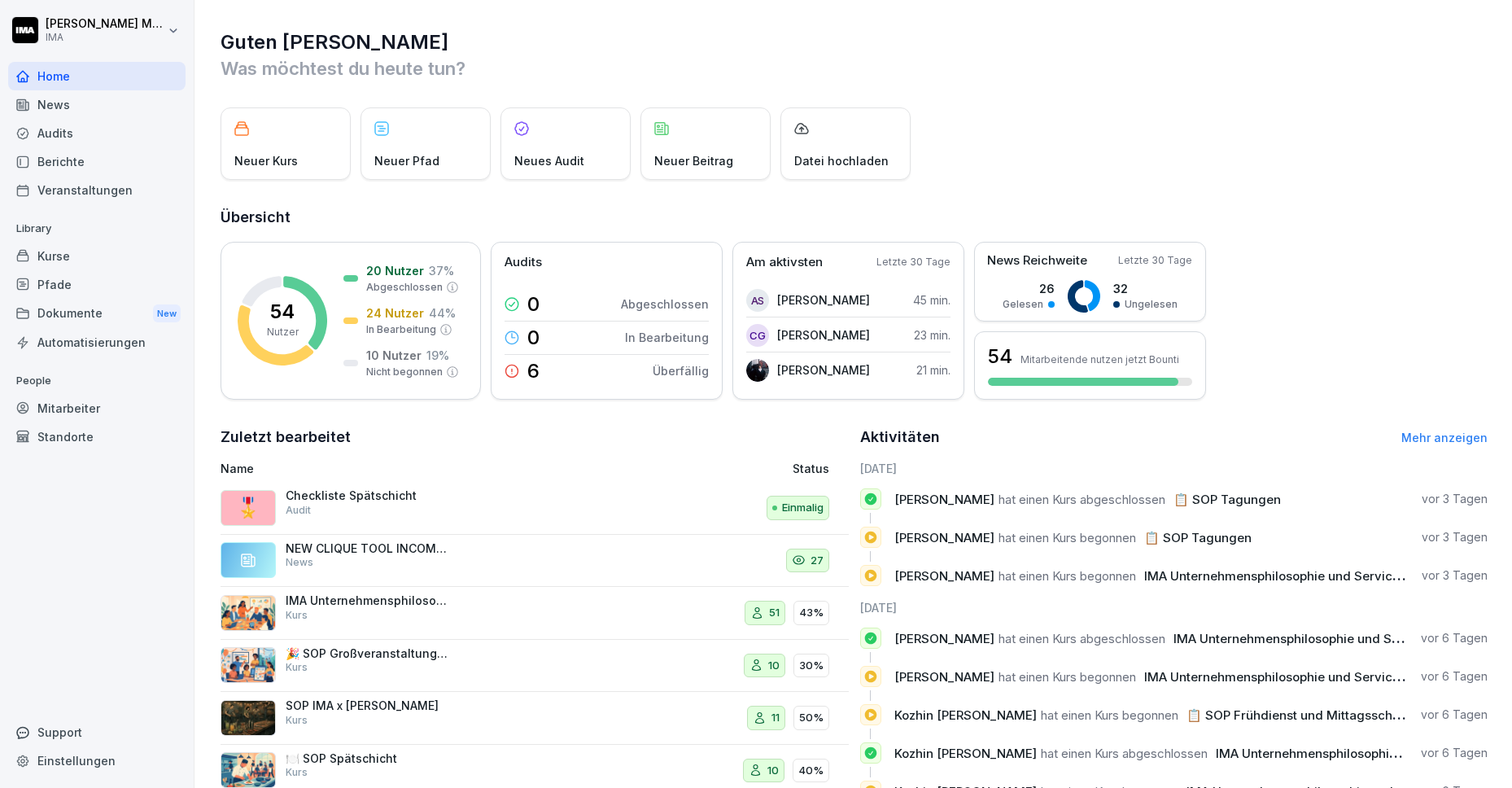
click at [1310, 134] on div "Neuer Kurs Neuer Pfad Neues Audit Neuer Beitrag Datei hochladen" at bounding box center [854, 143] width 1267 height 72
click at [75, 194] on div "Veranstaltungen" at bounding box center [97, 191] width 177 height 29
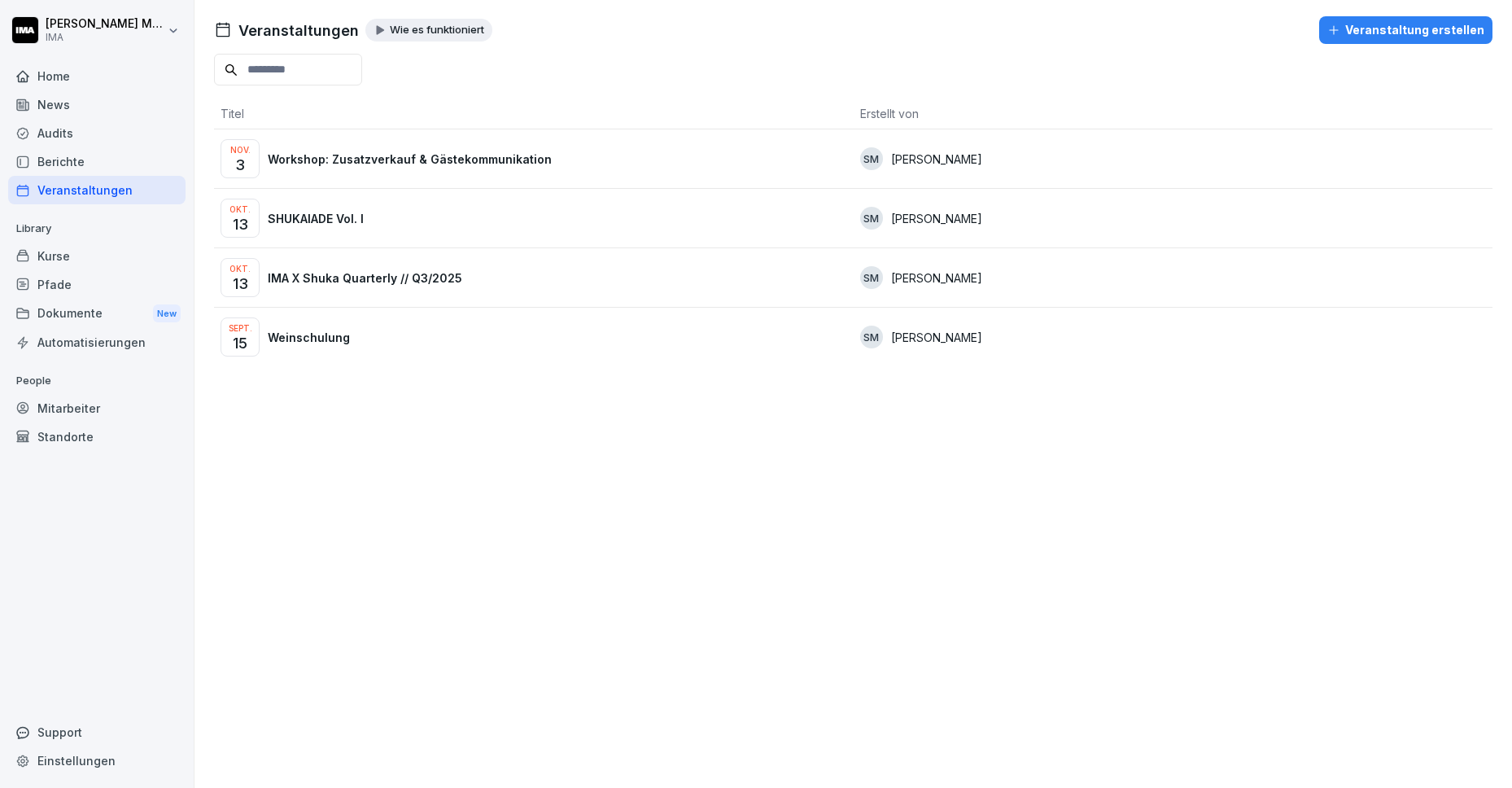
click at [301, 212] on p "SHUKAIADE Vol. I" at bounding box center [315, 218] width 96 height 17
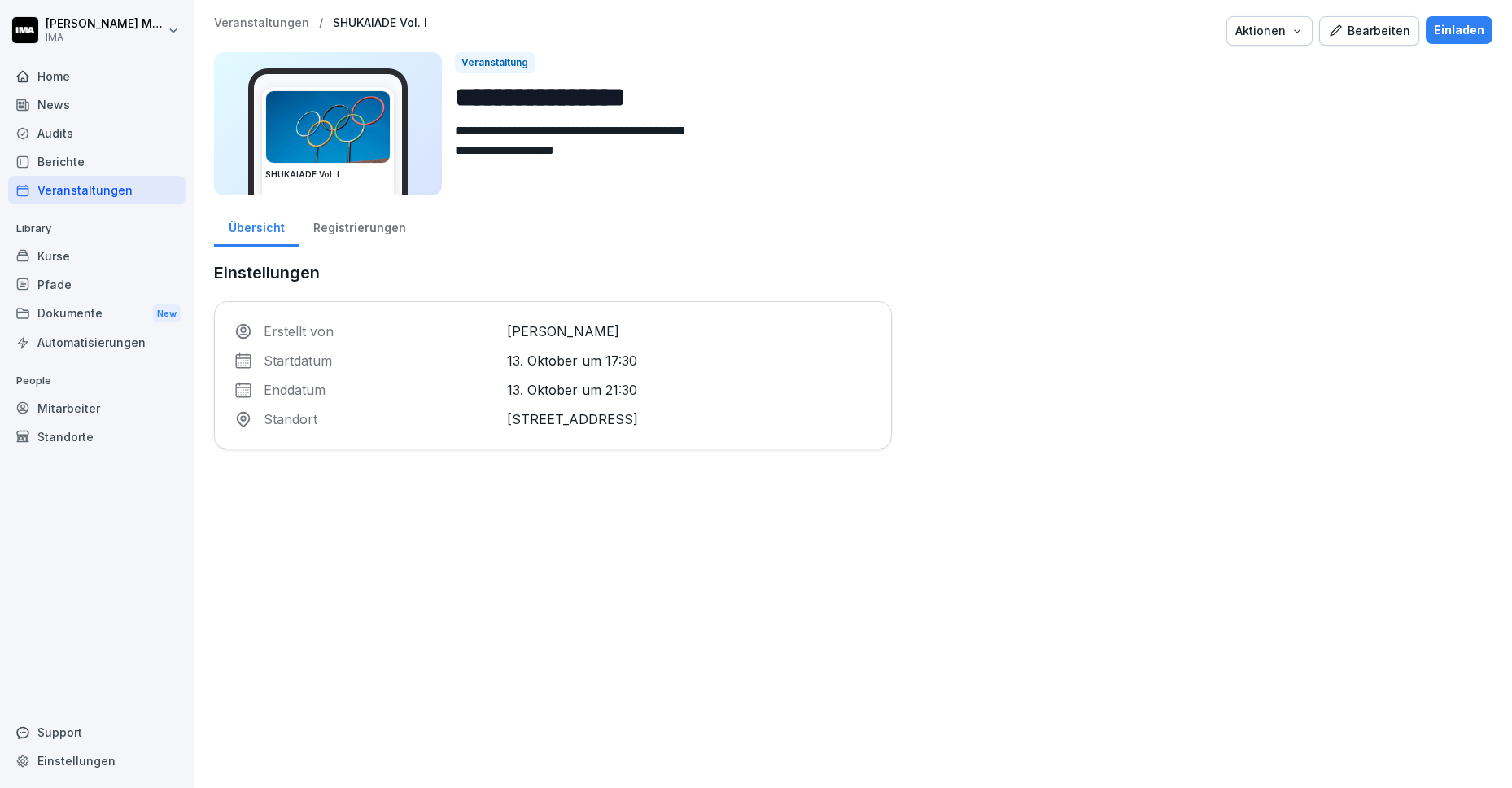
click at [344, 231] on div "Registrierungen" at bounding box center [360, 225] width 122 height 41
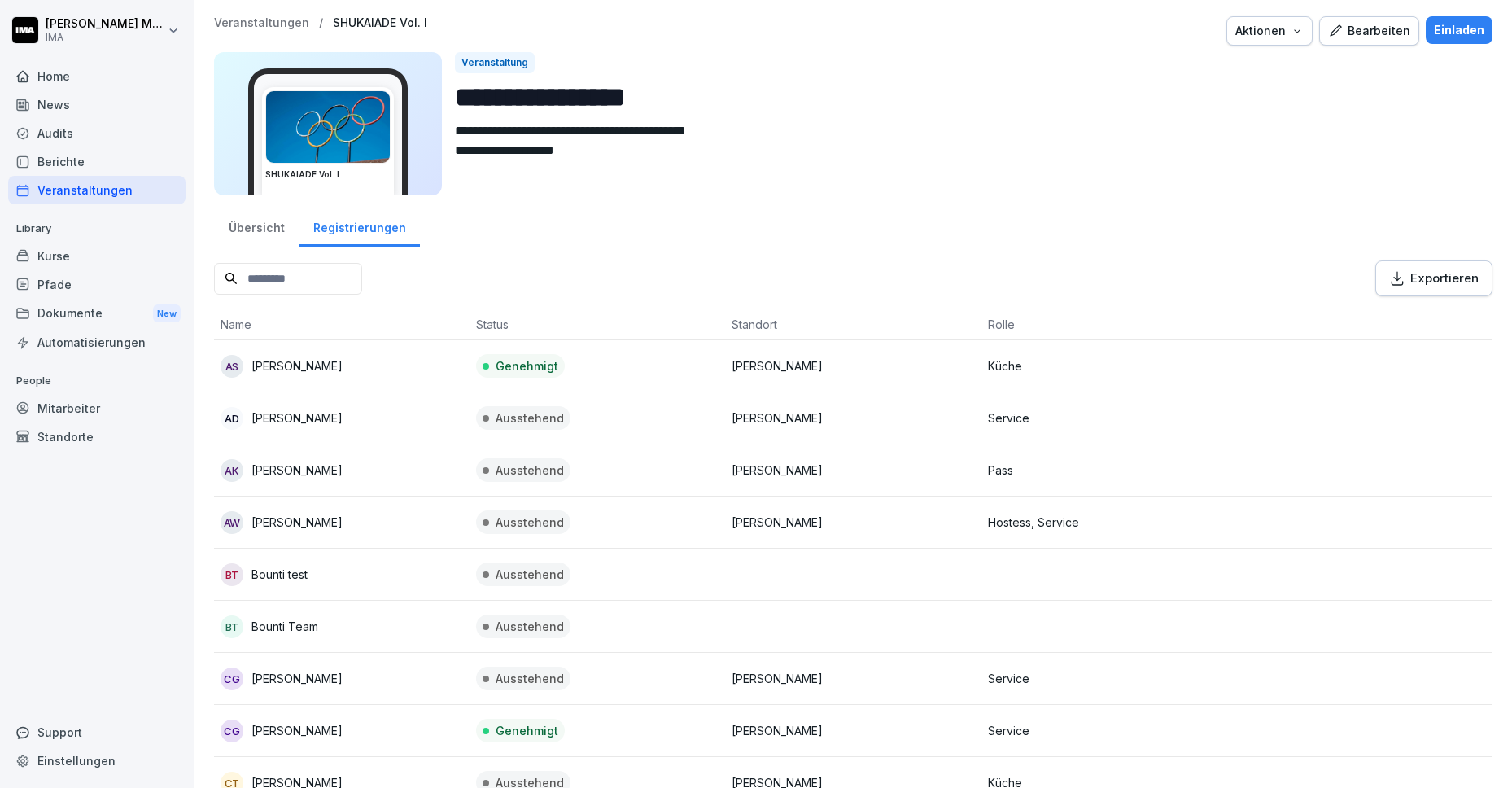
click at [253, 18] on p "Veranstaltungen" at bounding box center [261, 22] width 95 height 13
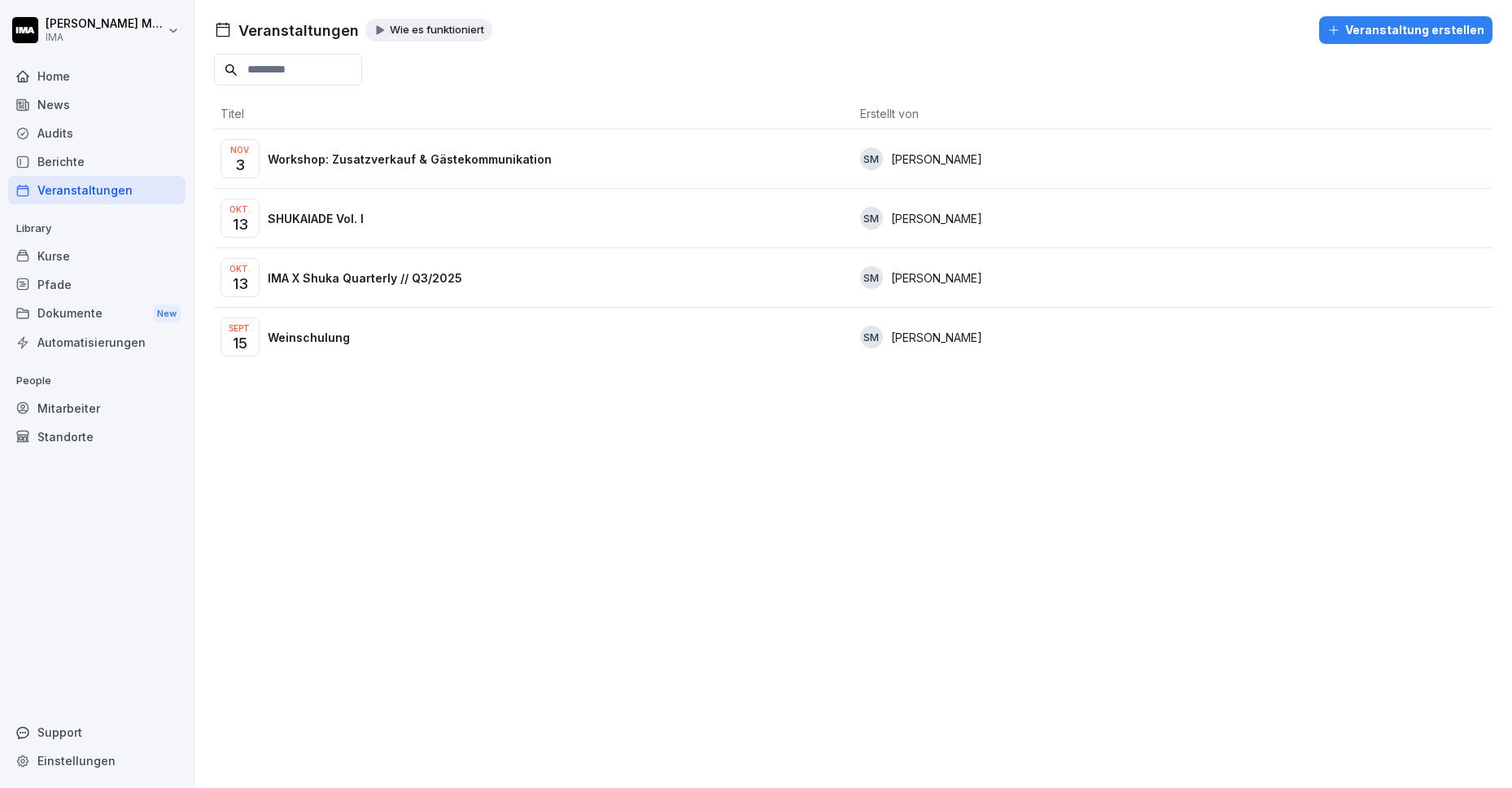
click at [346, 282] on p "IMA X Shuka Quarterly // Q3/2025" at bounding box center [364, 277] width 194 height 17
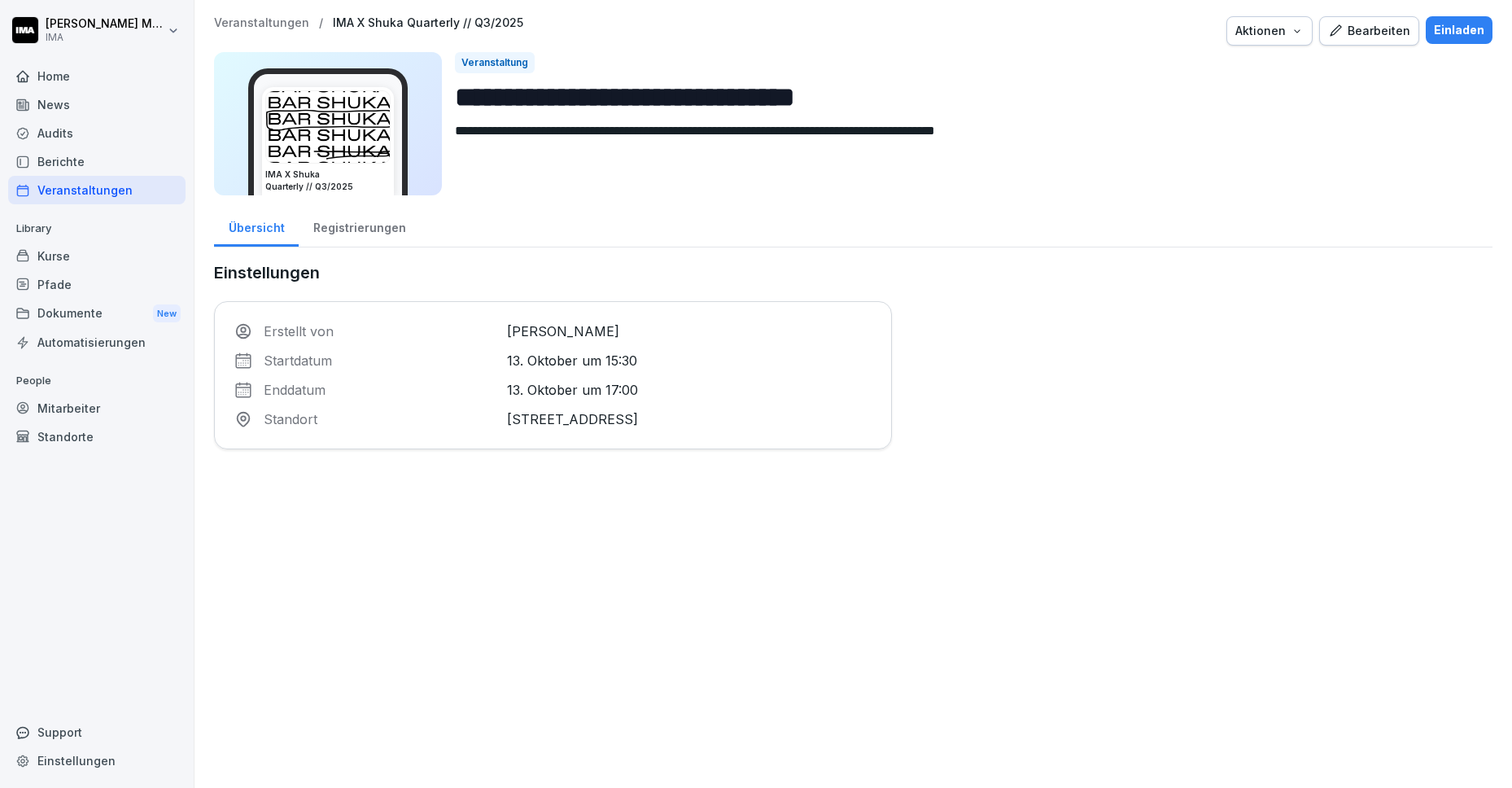
click at [365, 218] on div "Registrierungen" at bounding box center [360, 225] width 122 height 41
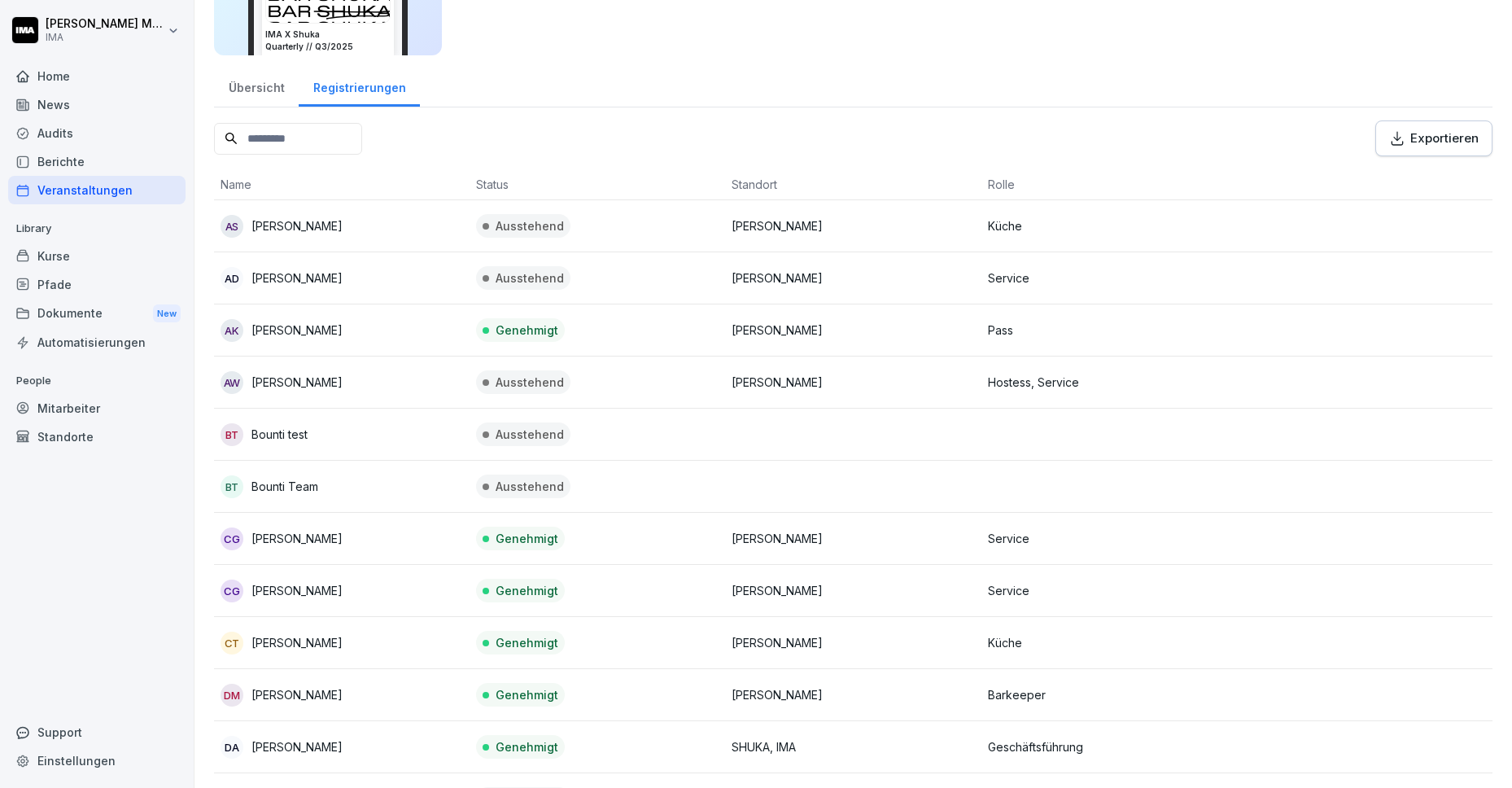
scroll to position [213, 0]
